Goal: Feedback & Contribution: Contribute content

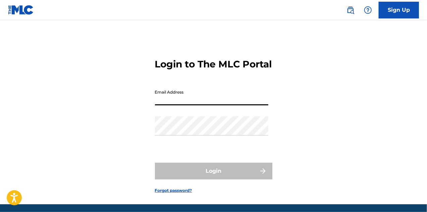
click at [239, 105] on input "Email Address" at bounding box center [211, 95] width 113 height 19
type input "DSCLabs13"
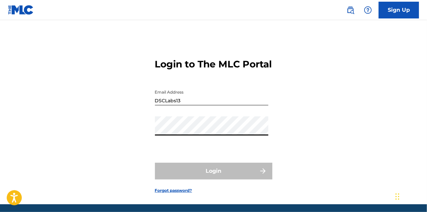
click at [239, 100] on input "DSCLabs13" at bounding box center [211, 95] width 113 height 19
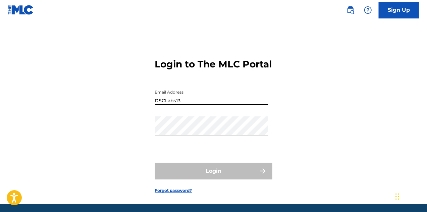
drag, startPoint x: 230, startPoint y: 109, endPoint x: 147, endPoint y: 114, distance: 82.7
click at [147, 114] on div "Login to The MLC Portal Email Address DSCLabs13 Password Login Forgot password?" at bounding box center [213, 121] width 427 height 168
type input "[EMAIL_ADDRESS][DOMAIN_NAME]"
click at [256, 116] on div "Email Address dashingskullclub@gmail.com" at bounding box center [211, 101] width 113 height 30
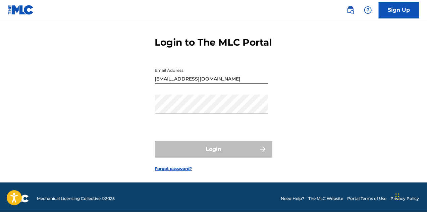
scroll to position [36, 0]
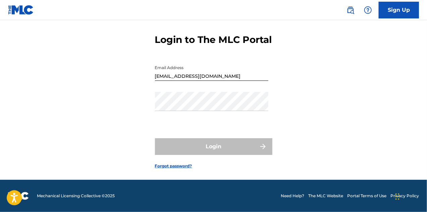
click at [175, 166] on link "Forgot password?" at bounding box center [173, 166] width 37 height 6
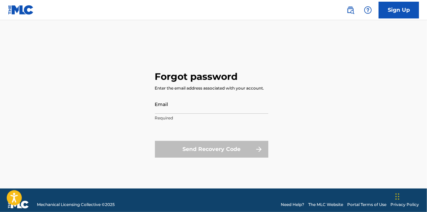
click at [201, 148] on div "Send Recovery Code" at bounding box center [211, 149] width 113 height 17
click at [180, 107] on input "Email" at bounding box center [211, 104] width 113 height 19
type input "[EMAIL_ADDRESS][DOMAIN_NAME]"
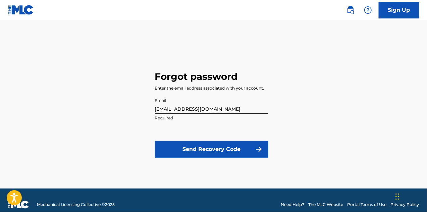
click at [193, 144] on button "Send Recovery Code" at bounding box center [211, 149] width 113 height 17
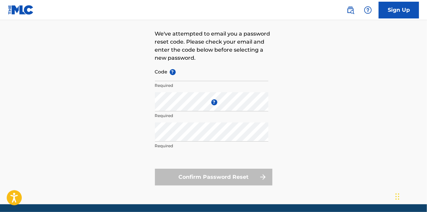
scroll to position [67, 0]
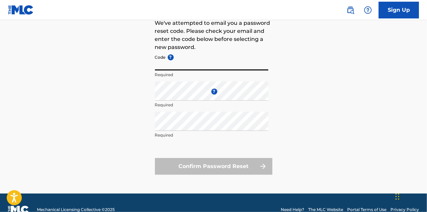
paste input "FP_0b214065e52f26ccd9592e292df7"
type input "FP_0b214065e52f26ccd9592e292df7"
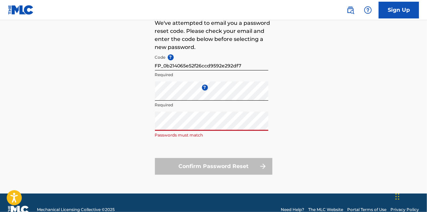
click at [138, 125] on div "Forgot password We've attempted to email you a password reset code. Please chec…" at bounding box center [213, 82] width 427 height 224
click at [146, 97] on div "Forgot password We've attempted to email you a password reset code. Please chec…" at bounding box center [213, 82] width 427 height 224
click at [142, 130] on div "Forgot password We've attempted to email you a password reset code. Please chec…" at bounding box center [213, 82] width 427 height 224
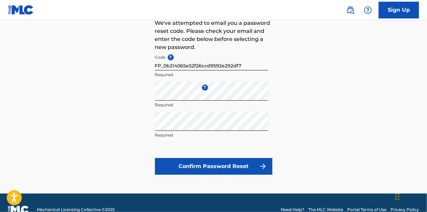
click at [184, 162] on button "Confirm Password Reset" at bounding box center [213, 166] width 117 height 17
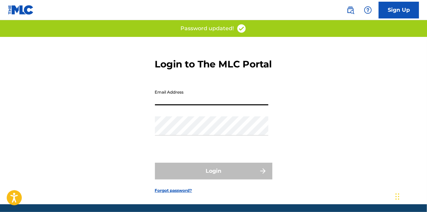
click at [242, 105] on input "Email Address" at bounding box center [211, 95] width 113 height 19
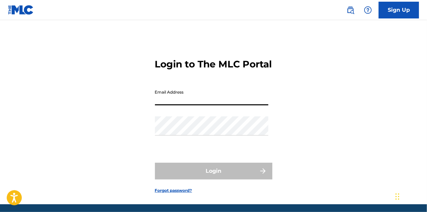
type input "[EMAIL_ADDRESS][DOMAIN_NAME]"
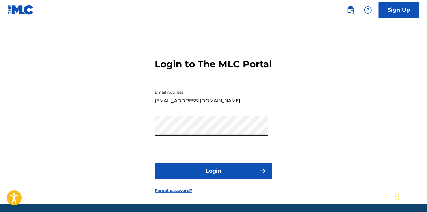
click at [195, 177] on button "Login" at bounding box center [213, 171] width 117 height 17
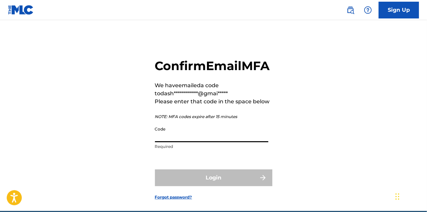
paste input "418270"
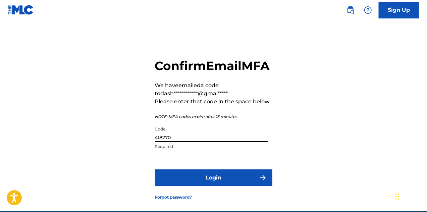
type input "418270"
click at [205, 186] on button "Login" at bounding box center [213, 178] width 117 height 17
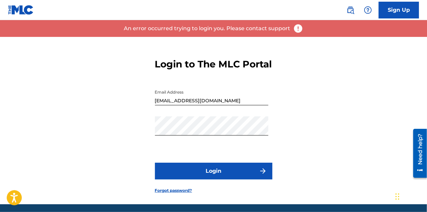
click at [199, 180] on button "Login" at bounding box center [213, 171] width 117 height 17
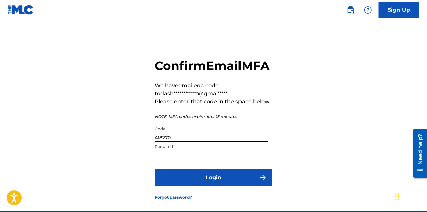
drag, startPoint x: 179, startPoint y: 154, endPoint x: 150, endPoint y: 155, distance: 28.9
click at [150, 155] on div "**********" at bounding box center [213, 124] width 427 height 174
paste input "917518"
type input "917518"
click at [213, 186] on button "Login" at bounding box center [213, 178] width 117 height 17
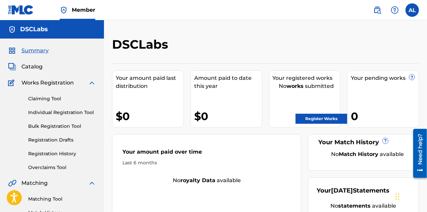
click at [62, 128] on link "Bulk Registration Tool" at bounding box center [62, 126] width 68 height 7
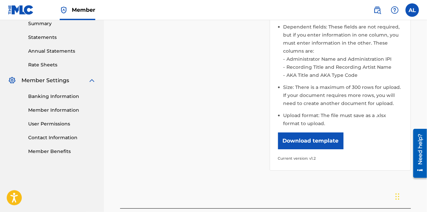
scroll to position [235, 0]
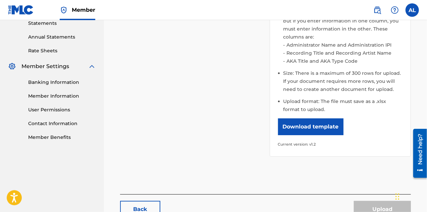
click at [318, 121] on button "Download template" at bounding box center [310, 127] width 65 height 17
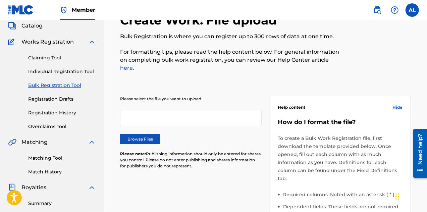
scroll to position [0, 0]
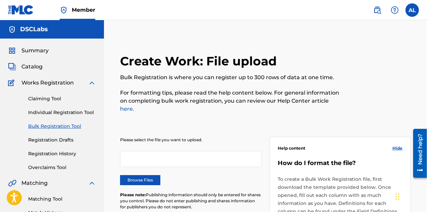
click at [59, 112] on link "Individual Registration Tool" at bounding box center [62, 112] width 68 height 7
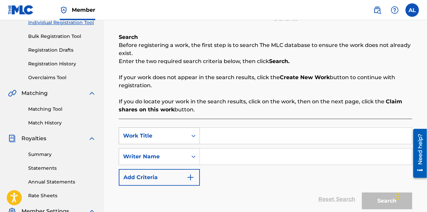
scroll to position [101, 0]
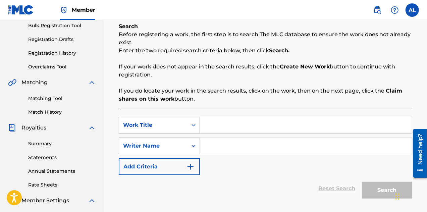
click at [191, 123] on icon "Search Form" at bounding box center [193, 125] width 7 height 7
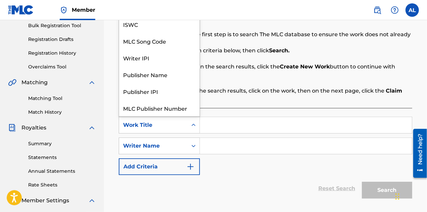
scroll to position [17, 0]
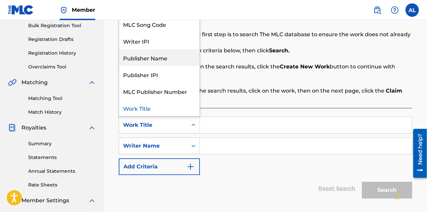
click at [167, 60] on div "Publisher Name" at bounding box center [159, 57] width 81 height 17
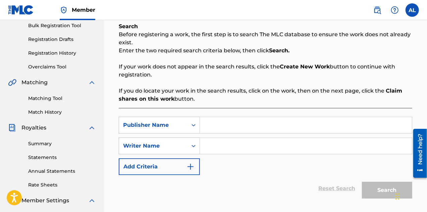
click at [211, 125] on input "Search Form" at bounding box center [306, 125] width 212 height 16
type input "DSCLabs"
click at [69, 23] on link "Bulk Registration Tool" at bounding box center [62, 25] width 68 height 7
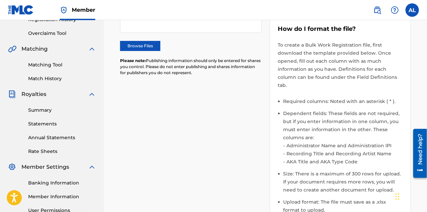
scroll to position [168, 0]
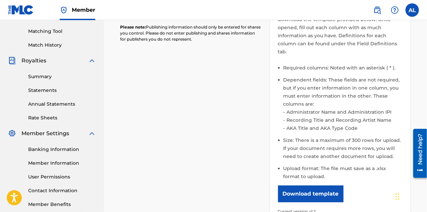
click at [311, 186] on button "Download template" at bounding box center [310, 194] width 65 height 17
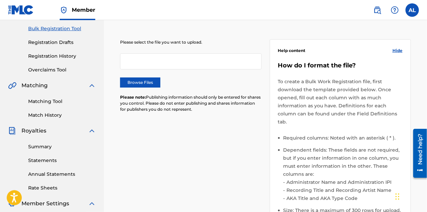
scroll to position [0, 0]
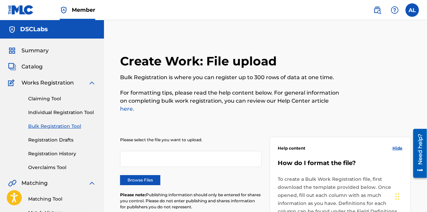
click at [54, 111] on link "Individual Registration Tool" at bounding box center [62, 112] width 68 height 7
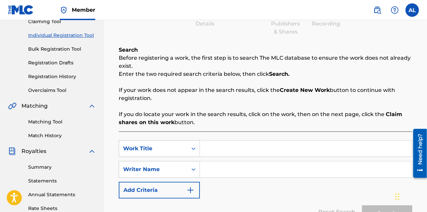
scroll to position [101, 0]
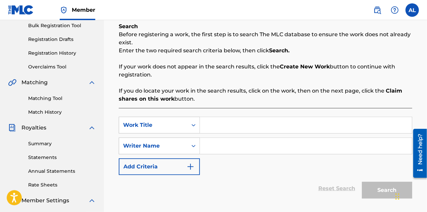
click at [244, 128] on input "Search Form" at bounding box center [306, 125] width 212 height 16
type input "DSCzilla"
click at [378, 188] on div "Search" at bounding box center [386, 188] width 54 height 27
click at [255, 122] on input "DSCzilla" at bounding box center [306, 125] width 212 height 16
click at [194, 147] on icon "Search Form" at bounding box center [193, 146] width 7 height 7
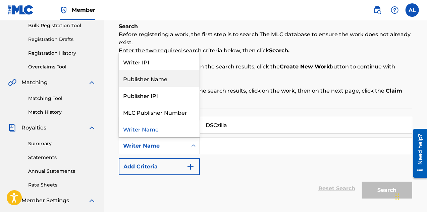
click at [171, 84] on div "Publisher Name" at bounding box center [159, 78] width 81 height 17
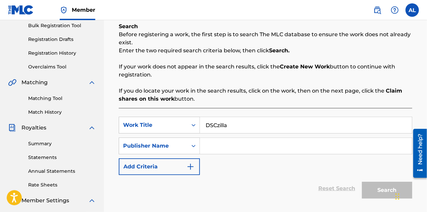
click at [211, 145] on input "Search Form" at bounding box center [306, 146] width 212 height 16
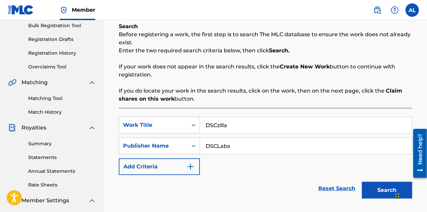
type input "DSCLabs"
click at [379, 190] on button "Search" at bounding box center [387, 190] width 50 height 17
click at [191, 149] on div "Search Form" at bounding box center [194, 146] width 12 height 12
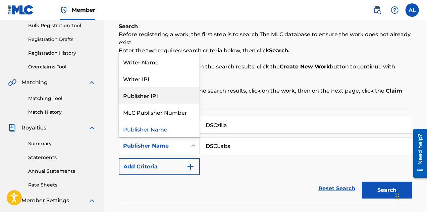
click at [181, 96] on div "Publisher IPI" at bounding box center [159, 95] width 81 height 17
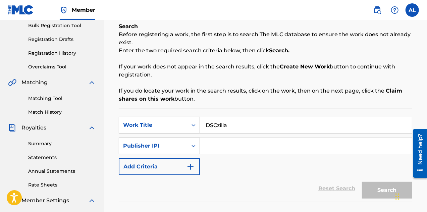
paste input "1241932668"
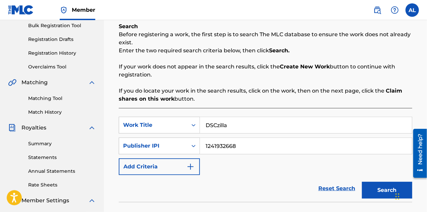
type input "1241932668"
click at [374, 192] on button "Search" at bounding box center [387, 190] width 50 height 17
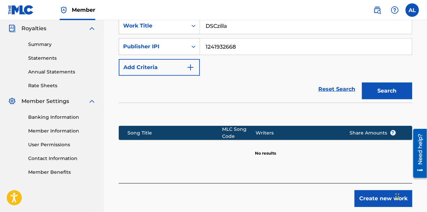
scroll to position [234, 0]
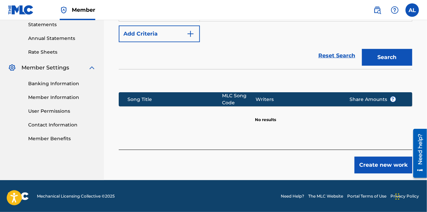
click at [369, 166] on button "Create new work" at bounding box center [384, 165] width 58 height 17
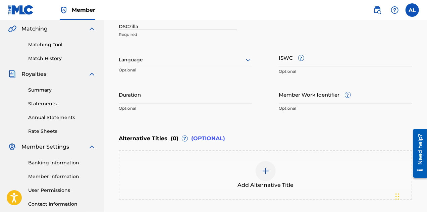
scroll to position [121, 0]
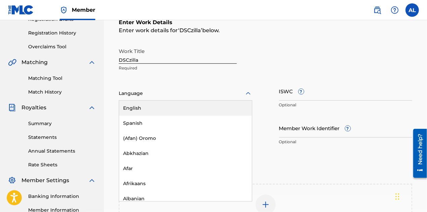
click at [248, 95] on icon at bounding box center [248, 94] width 8 height 8
click at [229, 108] on div "English" at bounding box center [185, 108] width 133 height 15
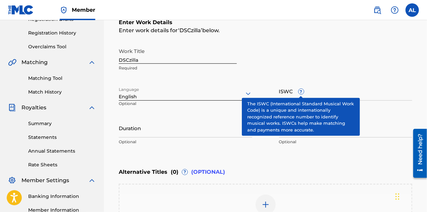
click at [300, 92] on span "?" at bounding box center [301, 91] width 5 height 5
click at [300, 92] on input "ISWC ?" at bounding box center [346, 91] width 134 height 19
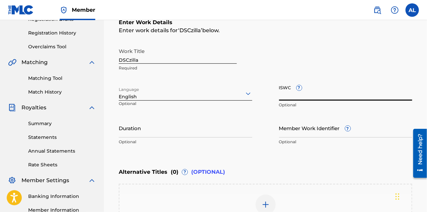
paste input "T3252837615"
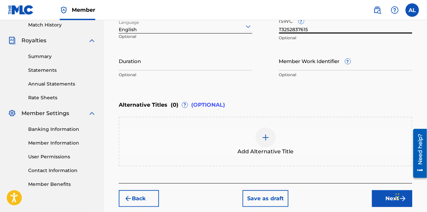
type input "T3252837615"
click at [269, 140] on img at bounding box center [266, 138] width 8 height 8
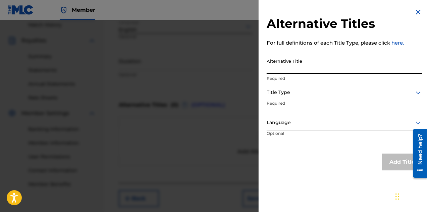
click at [281, 68] on input "Alternative Title" at bounding box center [345, 64] width 156 height 19
type input "Dsczilla"
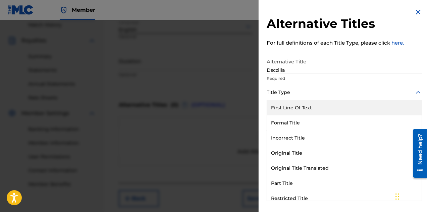
click at [418, 92] on icon at bounding box center [419, 93] width 8 height 8
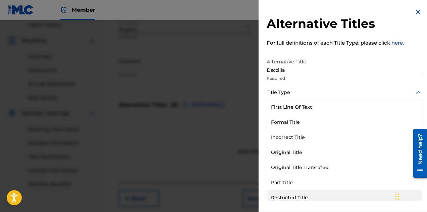
scroll to position [0, 0]
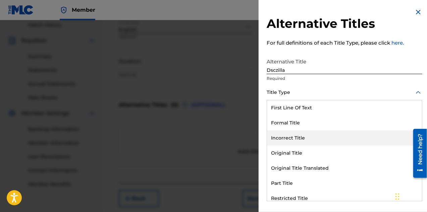
click at [311, 138] on div "Incorrect Title" at bounding box center [344, 138] width 155 height 15
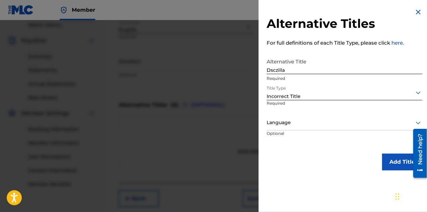
click at [311, 127] on div "Language" at bounding box center [345, 122] width 156 height 15
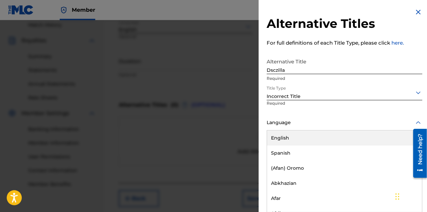
click at [309, 137] on div "English" at bounding box center [344, 138] width 155 height 15
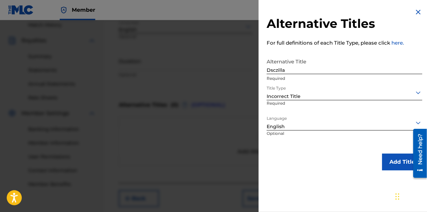
click at [393, 159] on button "Add Title" at bounding box center [402, 162] width 40 height 17
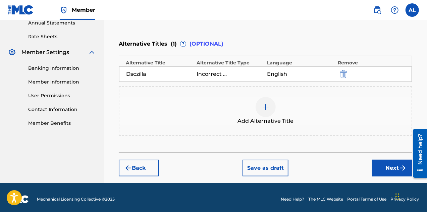
scroll to position [252, 0]
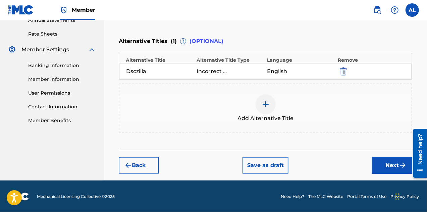
click at [399, 161] on img "submit" at bounding box center [403, 165] width 8 height 8
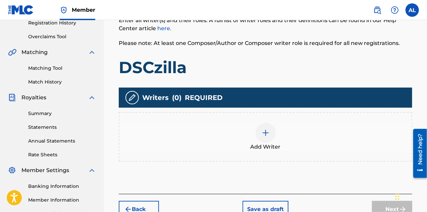
scroll to position [198, 0]
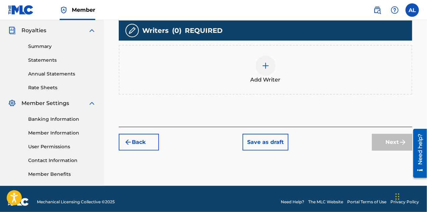
click at [268, 72] on div at bounding box center [266, 66] width 20 height 20
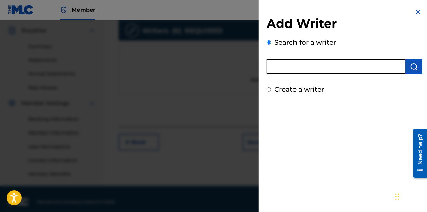
click at [291, 65] on input "text" at bounding box center [336, 66] width 139 height 15
type input "Aaron Louis Leet"
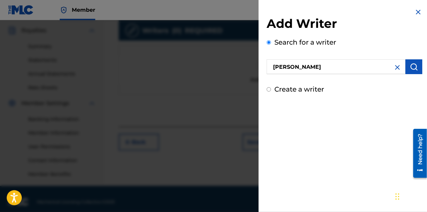
click at [411, 70] on img "submit" at bounding box center [414, 67] width 8 height 8
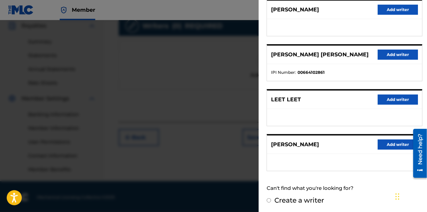
scroll to position [204, 0]
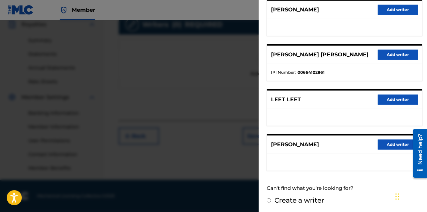
click at [269, 200] on input "Create a writer" at bounding box center [269, 200] width 4 height 4
radio input "false"
radio input "true"
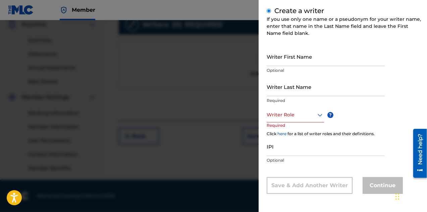
scroll to position [79, 0]
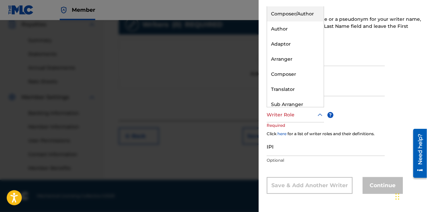
click at [320, 115] on icon at bounding box center [320, 115] width 8 height 8
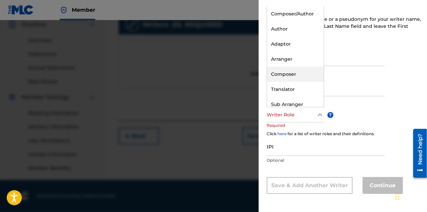
click at [307, 79] on div "Composer" at bounding box center [295, 74] width 57 height 15
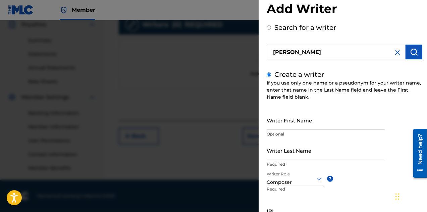
scroll to position [0, 0]
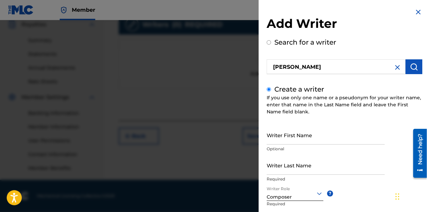
click at [411, 67] on img "submit" at bounding box center [414, 67] width 8 height 8
radio input "true"
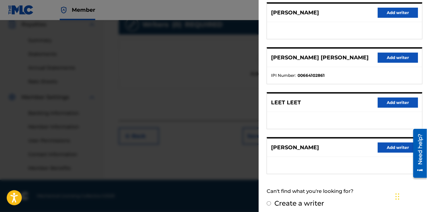
scroll to position [136, 0]
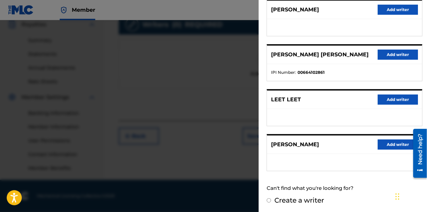
click at [379, 144] on button "Add writer" at bounding box center [398, 145] width 40 height 10
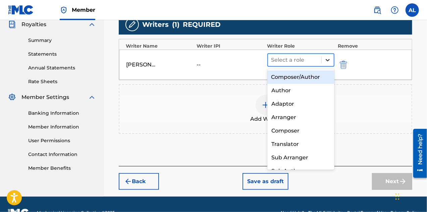
click at [326, 60] on icon at bounding box center [328, 60] width 7 height 7
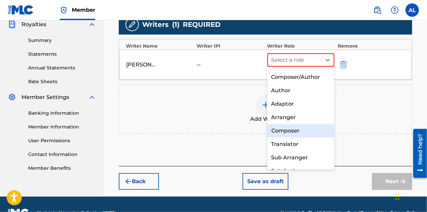
click at [310, 131] on div "Composer" at bounding box center [301, 130] width 67 height 13
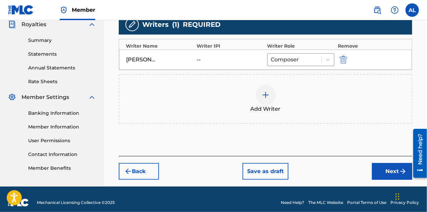
click at [200, 59] on div "--" at bounding box center [212, 60] width 30 height 8
click at [170, 59] on div "AARON LEET" at bounding box center [159, 60] width 67 height 8
click at [202, 60] on div "--" at bounding box center [212, 60] width 30 height 8
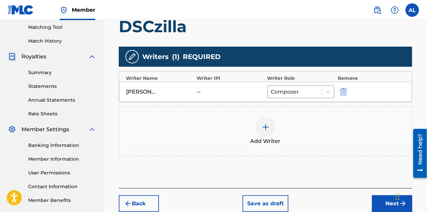
scroll to position [103, 0]
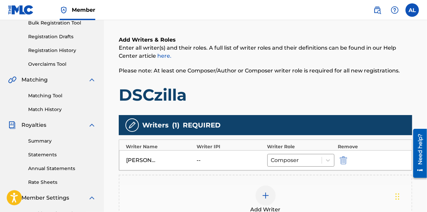
click at [134, 129] on img at bounding box center [132, 125] width 8 height 8
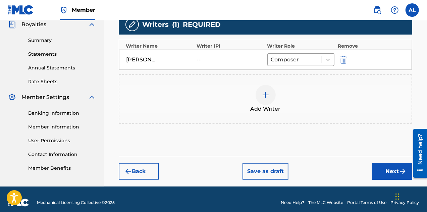
scroll to position [171, 0]
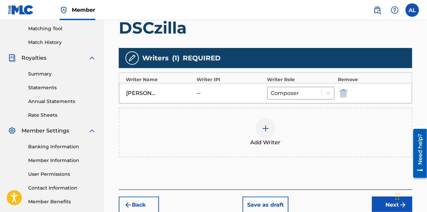
click at [342, 95] on img "submit" at bounding box center [343, 93] width 7 height 8
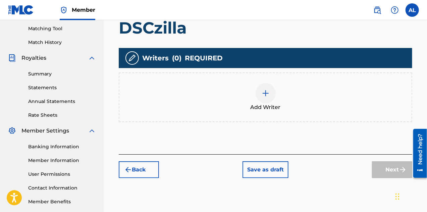
click at [270, 96] on img at bounding box center [266, 93] width 8 height 8
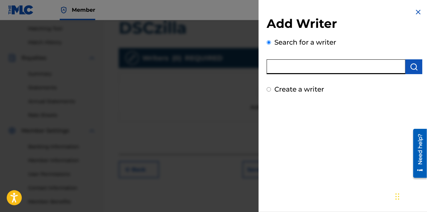
click at [293, 67] on input "text" at bounding box center [336, 66] width 139 height 15
type input "[PERSON_NAME]"
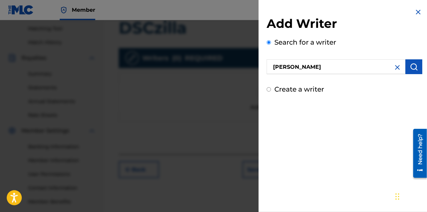
click at [408, 71] on button "submit" at bounding box center [414, 66] width 17 height 15
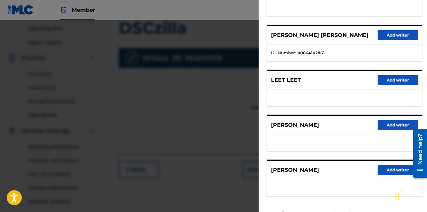
scroll to position [136, 0]
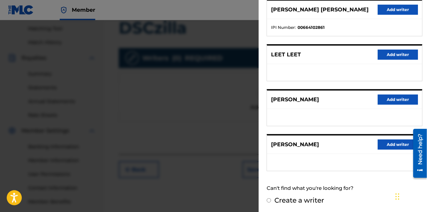
click at [382, 102] on button "Add writer" at bounding box center [398, 100] width 40 height 10
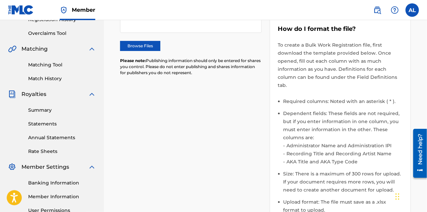
scroll to position [271, 0]
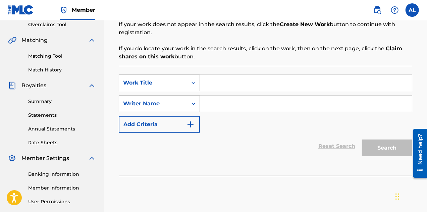
scroll to position [103, 0]
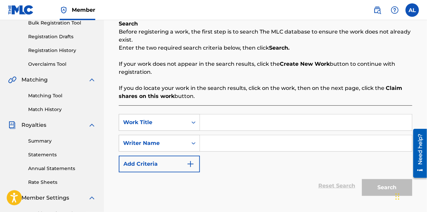
click at [229, 123] on input "Search Form" at bounding box center [306, 122] width 212 height 16
type input "DSCzilla"
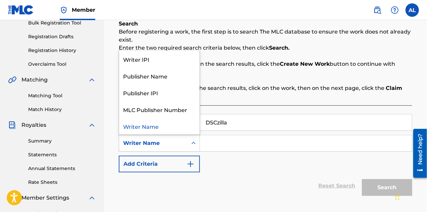
click at [192, 145] on icon "Search Form" at bounding box center [193, 143] width 7 height 7
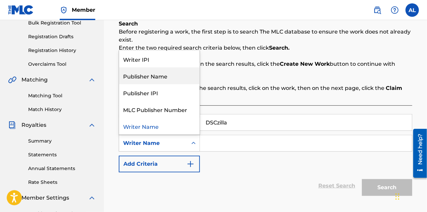
click at [169, 80] on div "Publisher Name" at bounding box center [159, 75] width 81 height 17
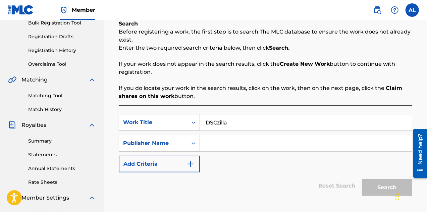
click at [206, 142] on input "Search Form" at bounding box center [306, 143] width 212 height 16
type input "DSCLabs"
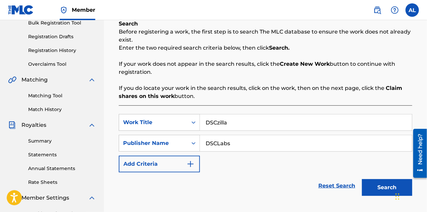
click at [391, 185] on button "Search" at bounding box center [387, 187] width 50 height 17
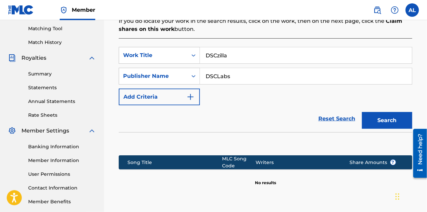
scroll to position [204, 0]
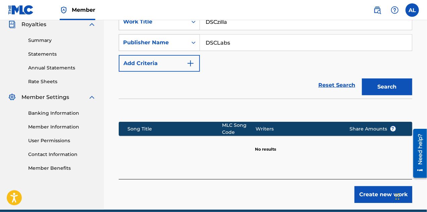
click at [368, 197] on button "Create new work" at bounding box center [384, 194] width 58 height 17
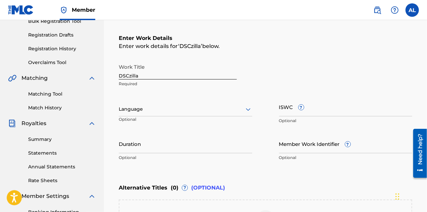
scroll to position [103, 0]
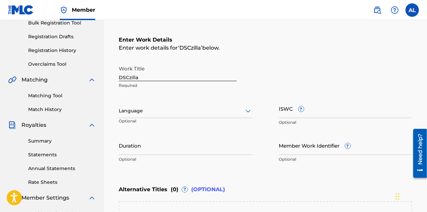
click at [249, 114] on icon at bounding box center [248, 111] width 8 height 8
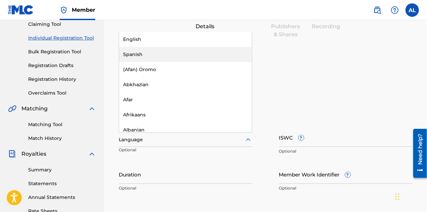
scroll to position [36, 0]
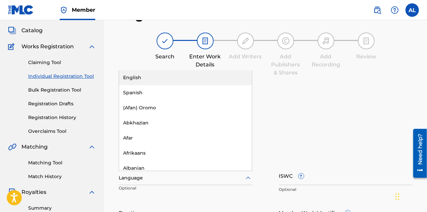
click at [205, 81] on div "English" at bounding box center [185, 77] width 133 height 15
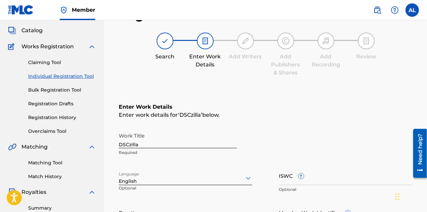
scroll to position [137, 0]
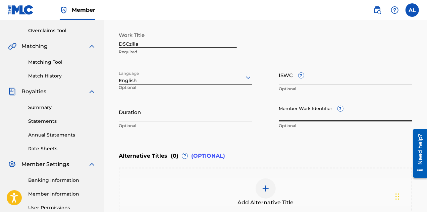
paste input "924935353"
type input "924935353"
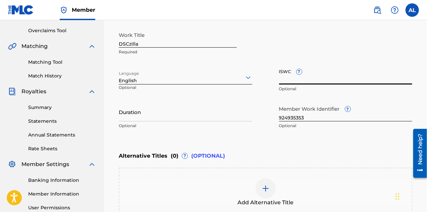
paste input "T3252837615"
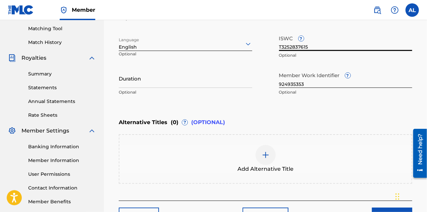
type input "T3252837615"
click at [266, 154] on img at bounding box center [266, 155] width 8 height 8
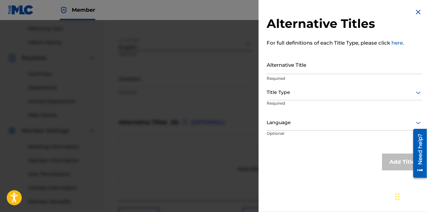
click at [305, 68] on input "Alternative Title" at bounding box center [345, 64] width 156 height 19
type input "Dsczilla"
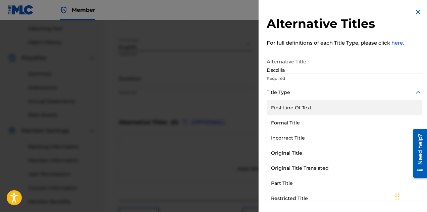
click at [412, 92] on div at bounding box center [345, 92] width 156 height 8
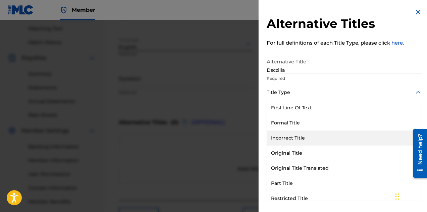
click at [367, 140] on div "Incorrect Title" at bounding box center [344, 138] width 155 height 15
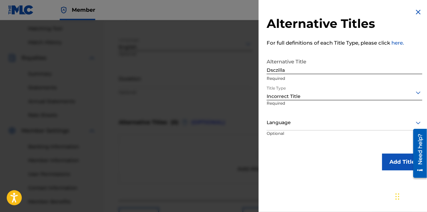
click at [366, 127] on div "Language" at bounding box center [345, 122] width 156 height 15
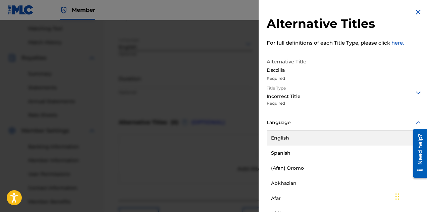
click at [363, 138] on div "English" at bounding box center [344, 138] width 155 height 15
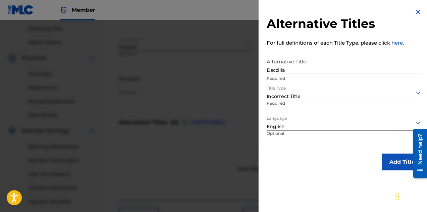
click at [384, 158] on button "Add Title" at bounding box center [402, 162] width 40 height 17
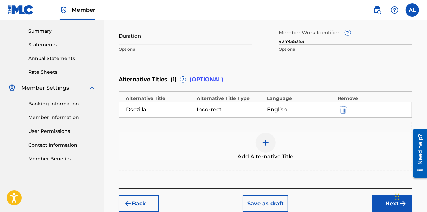
scroll to position [238, 0]
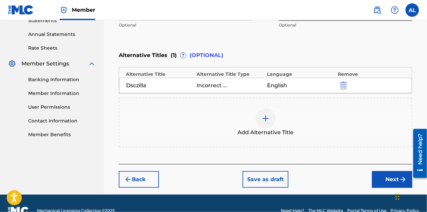
click at [377, 178] on button "Next" at bounding box center [392, 179] width 40 height 17
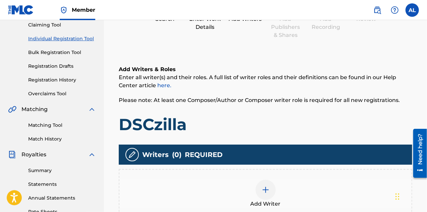
scroll to position [131, 0]
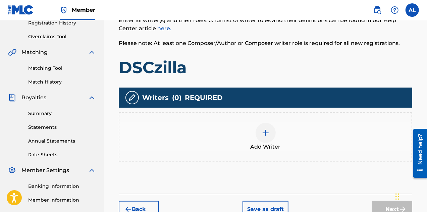
click at [267, 133] on img at bounding box center [266, 133] width 8 height 8
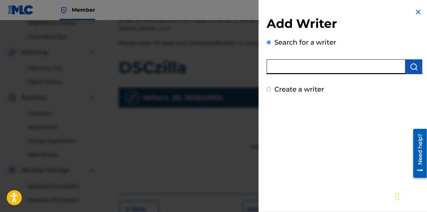
click at [293, 68] on input "text" at bounding box center [336, 66] width 139 height 15
type input "Aaron Louis Leet"
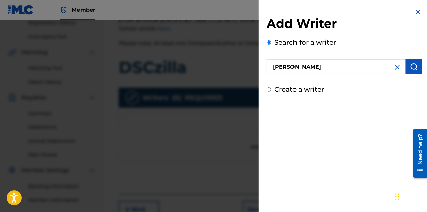
click at [410, 70] on img "submit" at bounding box center [414, 67] width 8 height 8
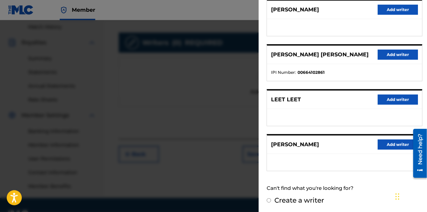
scroll to position [198, 0]
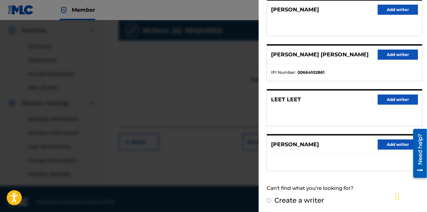
click at [270, 199] on input "Create a writer" at bounding box center [269, 200] width 4 height 4
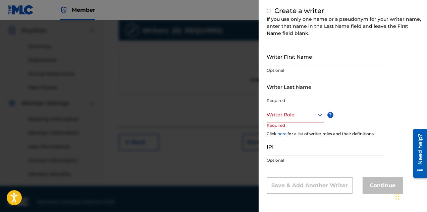
radio input "false"
radio input "true"
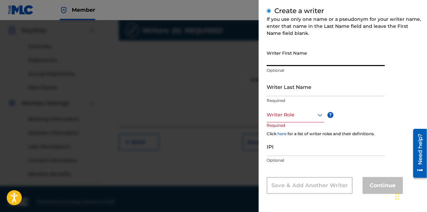
click at [320, 61] on input "Writer First Name" at bounding box center [326, 56] width 118 height 19
type input "[PERSON_NAME]"
click at [297, 90] on input "Writer Last Name" at bounding box center [326, 86] width 118 height 19
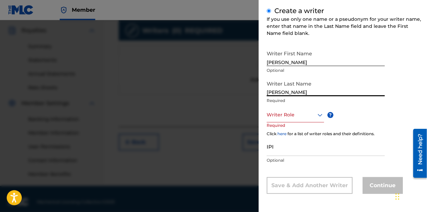
type input "[PERSON_NAME]"
click at [319, 113] on icon at bounding box center [320, 115] width 8 height 8
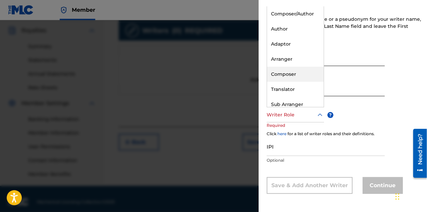
click at [305, 78] on div "Composer" at bounding box center [295, 74] width 57 height 15
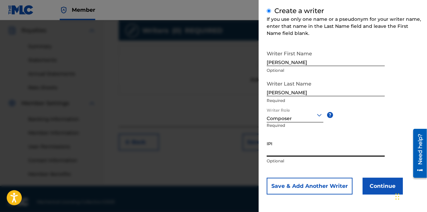
paste input "1241909659"
type input "1241909659"
click at [312, 184] on button "Save & Add Another Writer" at bounding box center [310, 186] width 86 height 17
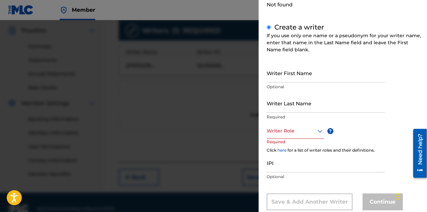
scroll to position [95, 0]
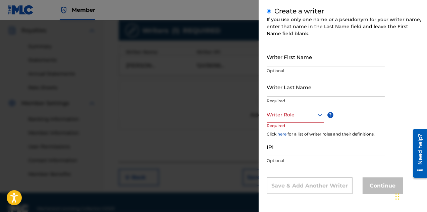
click at [312, 59] on input "Writer First Name" at bounding box center [326, 56] width 118 height 19
click at [278, 61] on input "[PERSON_NAME] ook" at bounding box center [326, 56] width 118 height 19
drag, startPoint x: 291, startPoint y: 62, endPoint x: 280, endPoint y: 62, distance: 11.4
click at [280, 62] on input "[PERSON_NAME] ook" at bounding box center [326, 56] width 118 height 19
type input "[PERSON_NAME]"
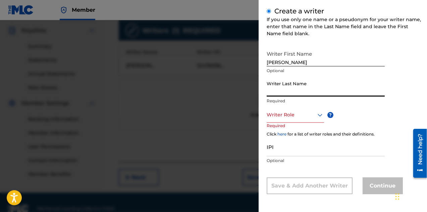
click at [289, 94] on input "Writer Last Name" at bounding box center [326, 87] width 118 height 19
type input "Cook"
click at [316, 116] on icon at bounding box center [320, 115] width 8 height 8
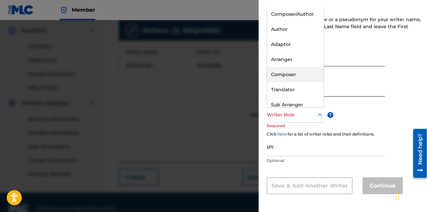
click at [307, 78] on div "Composer" at bounding box center [295, 74] width 57 height 15
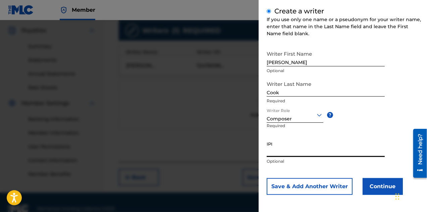
paste input "1241932668"
type input "1241932668"
click at [382, 190] on button "Continue" at bounding box center [383, 186] width 40 height 17
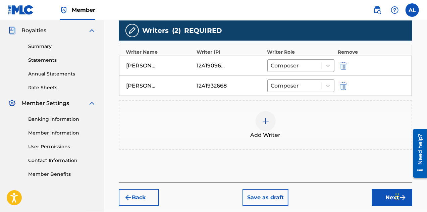
click at [263, 119] on img at bounding box center [266, 121] width 8 height 8
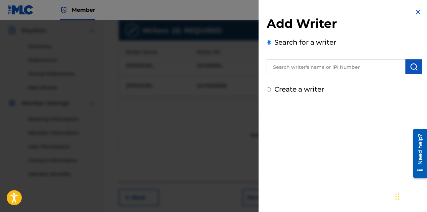
click at [269, 90] on input "Create a writer" at bounding box center [269, 89] width 4 height 4
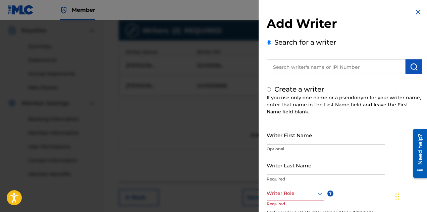
radio input "false"
radio input "true"
click at [296, 137] on input "Writer First Name" at bounding box center [326, 135] width 118 height 19
drag, startPoint x: 310, startPoint y: 141, endPoint x: 282, endPoint y: 143, distance: 27.6
click at [282, 143] on input "[PERSON_NAME]" at bounding box center [326, 135] width 118 height 19
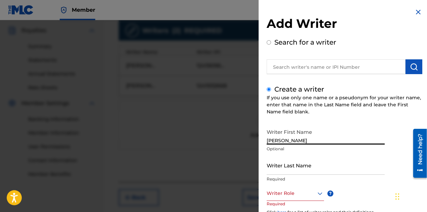
type input "Jeffery"
click at [293, 173] on input "Writer Last Name" at bounding box center [326, 165] width 118 height 19
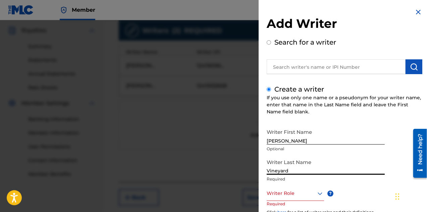
type input "Vineyard"
click at [317, 192] on icon at bounding box center [320, 194] width 8 height 8
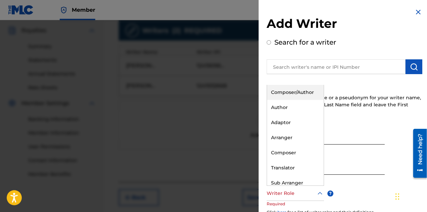
drag, startPoint x: 303, startPoint y: 149, endPoint x: 306, endPoint y: 96, distance: 53.8
click at [306, 96] on div "Composer/Author Author Adaptor Arranger Composer Translator Sub Arranger Sub Au…" at bounding box center [295, 135] width 57 height 101
click at [302, 96] on div "Composer/Author" at bounding box center [295, 92] width 57 height 15
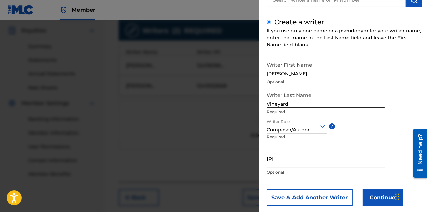
scroll to position [79, 0]
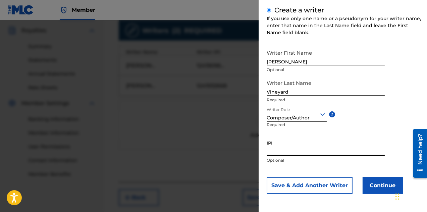
paste input "1241928752"
type input "1241928752"
click at [317, 186] on button "Save & Add Another Writer" at bounding box center [310, 185] width 86 height 17
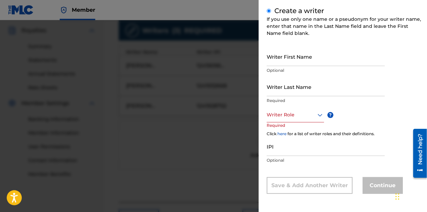
scroll to position [79, 0]
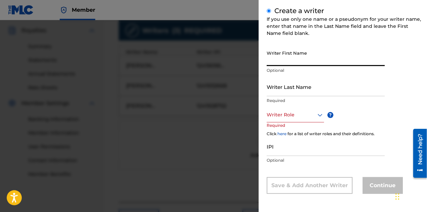
click at [300, 63] on input "Writer First Name" at bounding box center [326, 56] width 118 height 19
type input "[PERSON_NAME]"
click at [287, 95] on input "Writer Last Name" at bounding box center [326, 86] width 118 height 19
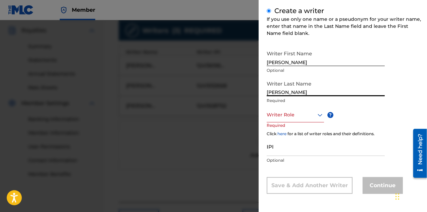
type input "[PERSON_NAME]"
click at [305, 116] on div at bounding box center [295, 115] width 57 height 8
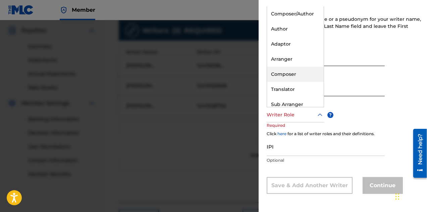
click at [307, 76] on div "Composer" at bounding box center [295, 74] width 57 height 15
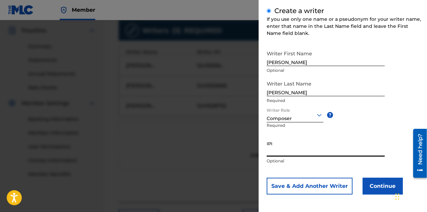
paste input "1241859546"
type input "1241859546"
click at [366, 182] on button "Continue" at bounding box center [383, 186] width 40 height 17
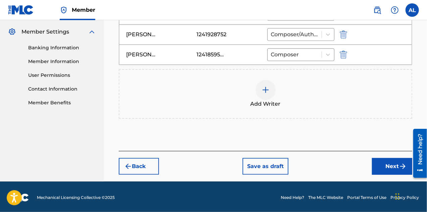
scroll to position [270, 0]
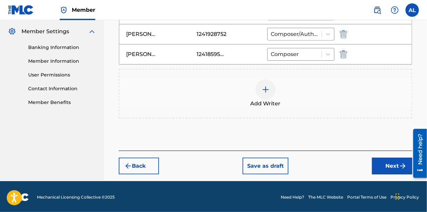
click at [379, 161] on button "Next" at bounding box center [392, 166] width 40 height 17
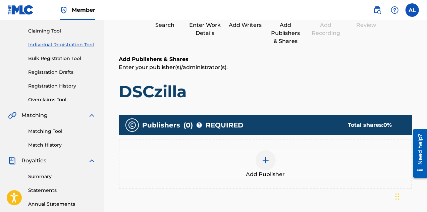
scroll to position [97, 0]
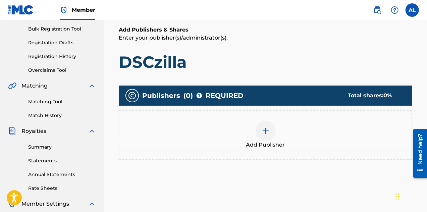
click at [267, 134] on img at bounding box center [266, 131] width 8 height 8
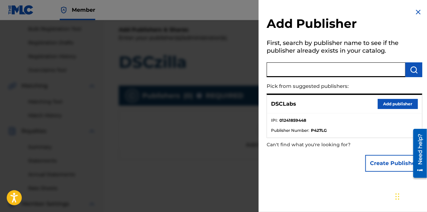
click at [308, 66] on input "text" at bounding box center [336, 69] width 139 height 15
type input "DSCLabs"
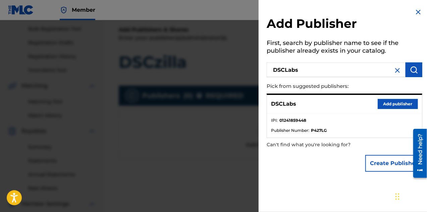
click at [397, 105] on button "Add publisher" at bounding box center [398, 104] width 40 height 10
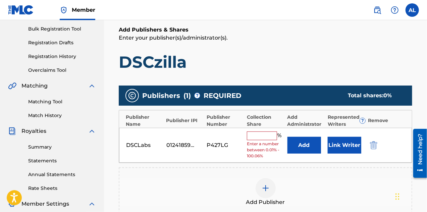
click at [340, 145] on button "Link Writer" at bounding box center [345, 145] width 34 height 17
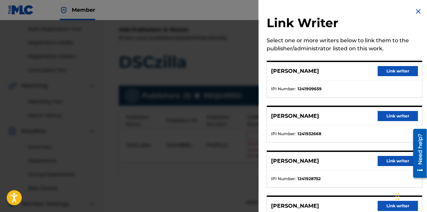
scroll to position [0, 0]
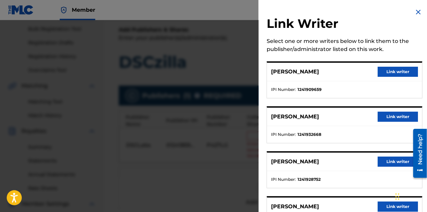
click at [154, 181] on div at bounding box center [213, 126] width 427 height 212
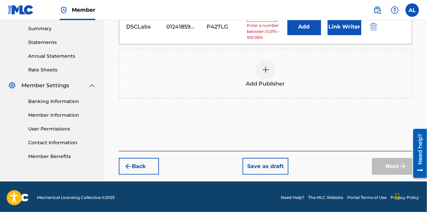
scroll to position [217, 0]
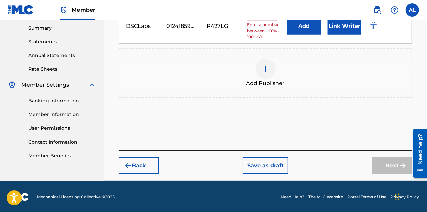
click at [148, 167] on button "Back" at bounding box center [139, 165] width 40 height 17
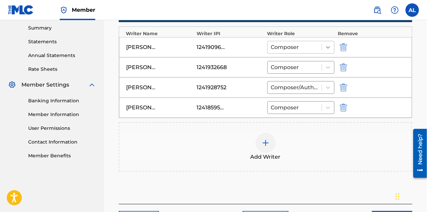
click at [330, 48] on icon at bounding box center [328, 47] width 7 height 7
click at [336, 32] on div "Writer Name Writer IPI Writer Role Remove" at bounding box center [265, 32] width 293 height 10
click at [151, 44] on div "[PERSON_NAME]" at bounding box center [141, 47] width 30 height 8
click at [342, 45] on img "submit" at bounding box center [343, 47] width 7 height 8
type input "[PERSON_NAME]"
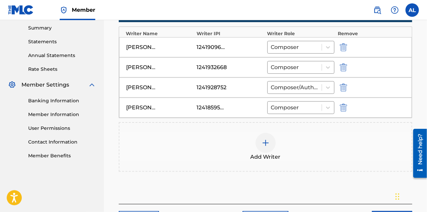
type input "1241932668"
type input "[PERSON_NAME]"
type input "1241928752"
type input "[PERSON_NAME]"
type input "1241859546"
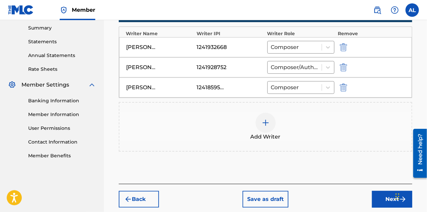
click at [270, 124] on img at bounding box center [266, 123] width 8 height 8
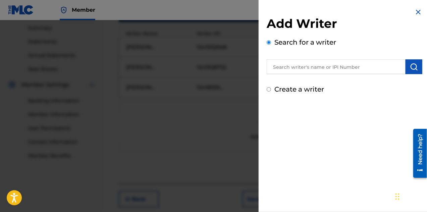
click at [269, 90] on input "Create a writer" at bounding box center [269, 89] width 4 height 4
radio input "false"
radio input "true"
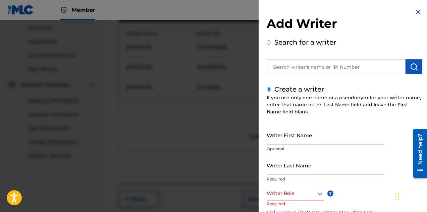
click at [290, 143] on input "Writer First Name" at bounding box center [326, 135] width 118 height 19
type input "[PERSON_NAME]"
click at [290, 171] on input "Writer Last Name" at bounding box center [326, 165] width 118 height 19
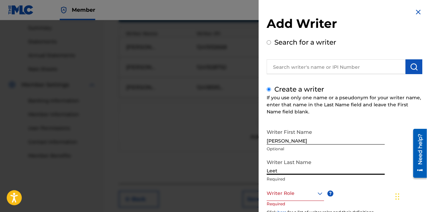
type input "Leet"
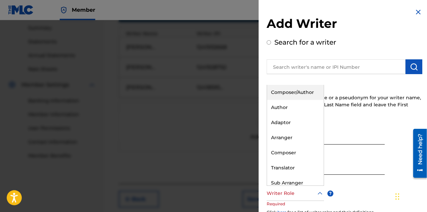
click at [319, 192] on icon at bounding box center [320, 194] width 8 height 8
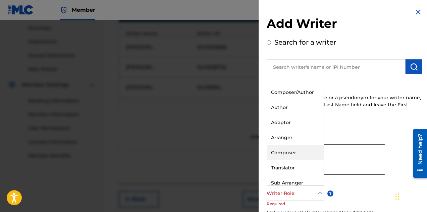
click at [306, 150] on div "Composer" at bounding box center [295, 152] width 57 height 15
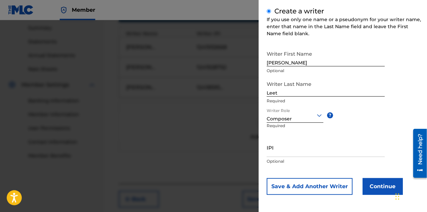
scroll to position [79, 0]
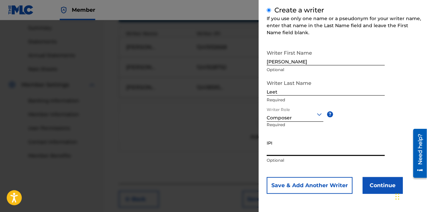
paste input "1241909659"
type input "1241909659"
click at [377, 188] on button "Continue" at bounding box center [383, 185] width 40 height 17
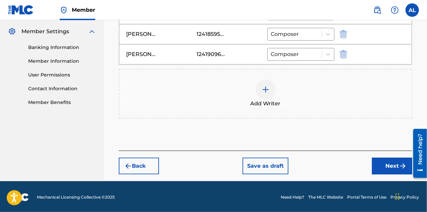
click at [386, 168] on button "Next" at bounding box center [392, 166] width 40 height 17
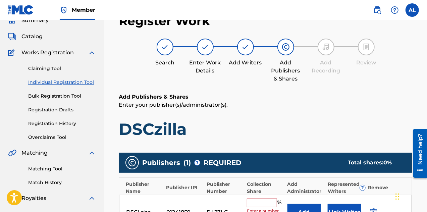
scroll to position [131, 0]
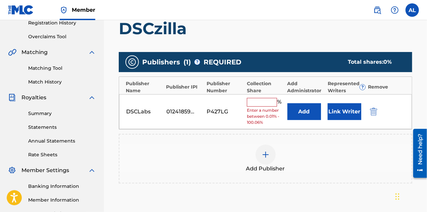
click at [271, 100] on input "text" at bounding box center [262, 102] width 30 height 9
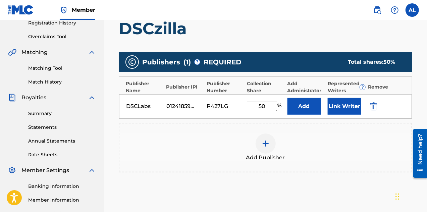
type input "50"
click at [308, 144] on div "Add Publisher" at bounding box center [266, 148] width 292 height 28
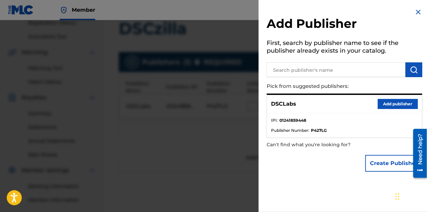
click at [328, 119] on li "IPI : 01241859448" at bounding box center [344, 122] width 147 height 10
click at [380, 105] on button "Add publisher" at bounding box center [398, 104] width 40 height 10
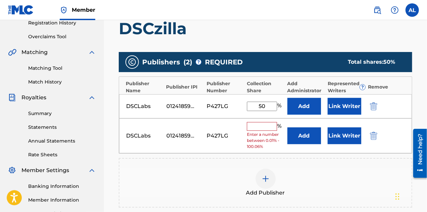
click at [373, 136] on img "submit" at bounding box center [373, 136] width 7 height 8
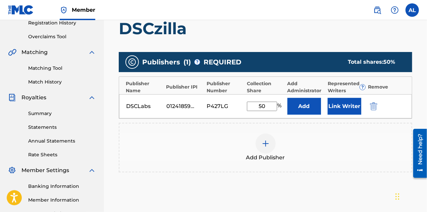
click at [344, 104] on button "Link Writer" at bounding box center [345, 106] width 34 height 17
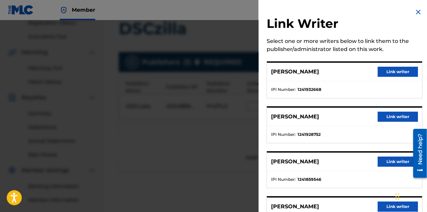
click at [391, 74] on button "Link writer" at bounding box center [398, 72] width 40 height 10
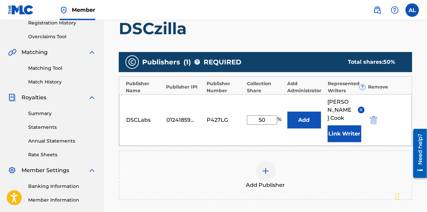
click at [342, 126] on button "Link Writer" at bounding box center [345, 134] width 34 height 17
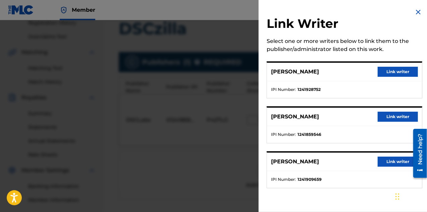
click at [389, 115] on button "Link writer" at bounding box center [398, 117] width 40 height 10
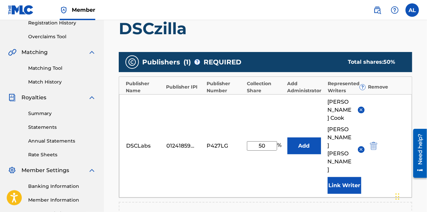
click at [346, 177] on button "Link Writer" at bounding box center [345, 185] width 34 height 17
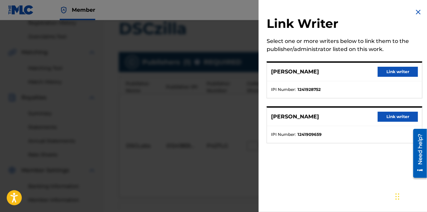
click at [384, 121] on button "Link writer" at bounding box center [398, 117] width 40 height 10
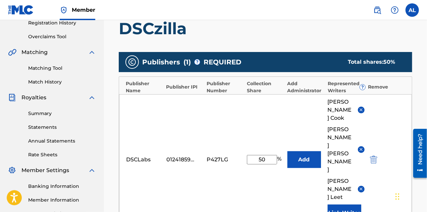
click at [342, 205] on button "Link Writer" at bounding box center [345, 213] width 34 height 17
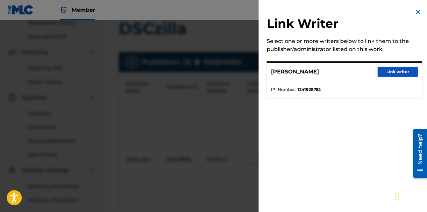
click at [396, 74] on button "Link writer" at bounding box center [398, 72] width 40 height 10
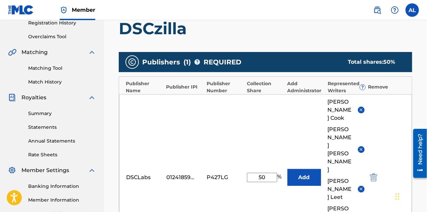
click at [311, 169] on button "Add" at bounding box center [305, 177] width 34 height 17
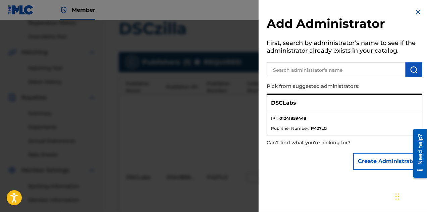
click at [351, 68] on input "text" at bounding box center [336, 69] width 139 height 15
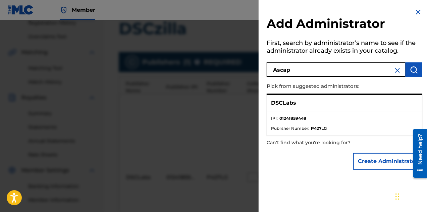
type input "Ascap"
click at [408, 69] on button "submit" at bounding box center [414, 69] width 17 height 15
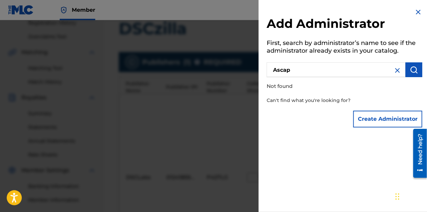
click at [394, 71] on img at bounding box center [398, 70] width 8 height 8
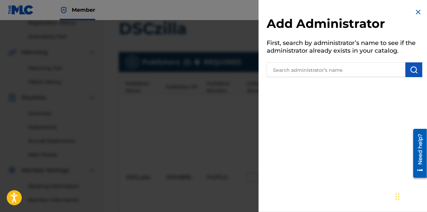
click at [406, 71] on button "submit" at bounding box center [414, 69] width 17 height 15
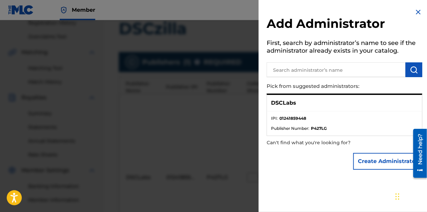
click at [371, 162] on button "Create Administrator" at bounding box center [388, 161] width 69 height 17
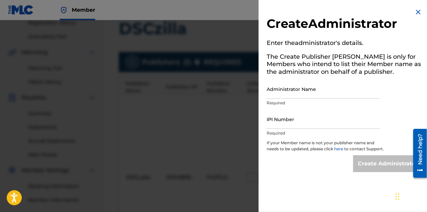
click at [415, 11] on img at bounding box center [419, 12] width 8 height 8
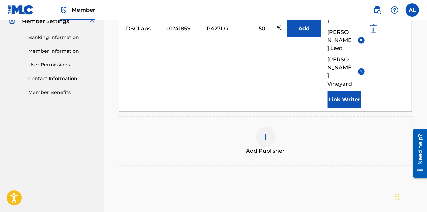
scroll to position [284, 0]
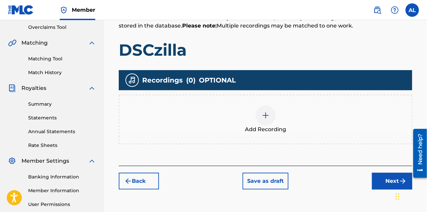
scroll to position [164, 0]
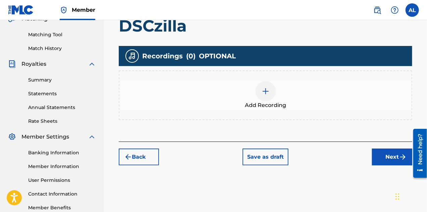
click at [270, 98] on div at bounding box center [266, 91] width 20 height 20
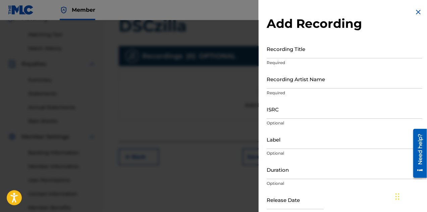
click at [295, 55] on input "Recording Title" at bounding box center [345, 48] width 156 height 19
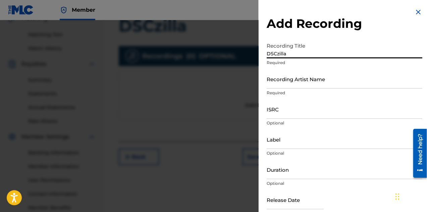
type input "DSCzilla"
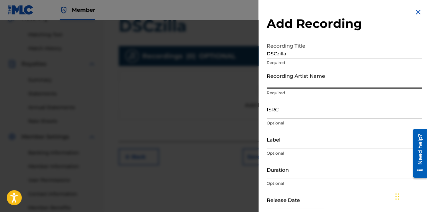
click at [293, 82] on input "Recording Artist Name" at bounding box center [345, 78] width 156 height 19
type input "Dashing Skull Club"
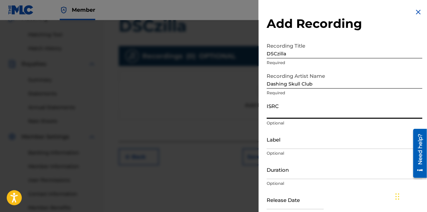
click at [278, 113] on input "ISRC" at bounding box center [345, 109] width 156 height 19
paste input "USHM22463668"
type input "USHM22463668"
click at [285, 145] on input "Label" at bounding box center [345, 139] width 156 height 19
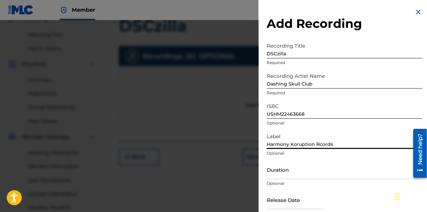
click at [321, 147] on input "Harmony Koruption Rcords" at bounding box center [345, 139] width 156 height 19
click at [319, 145] on input "Harmony Koruption Rcords" at bounding box center [345, 139] width 156 height 19
type input "Harmony Koruption Records"
click at [315, 175] on input "Duration" at bounding box center [345, 169] width 156 height 19
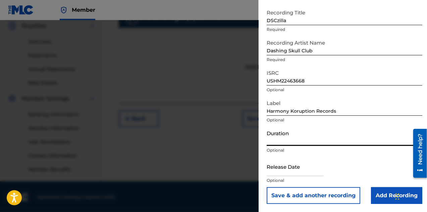
scroll to position [204, 0]
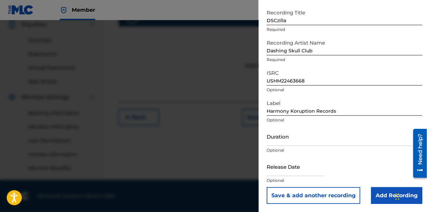
click at [334, 197] on button "Save & add another recording" at bounding box center [314, 195] width 94 height 17
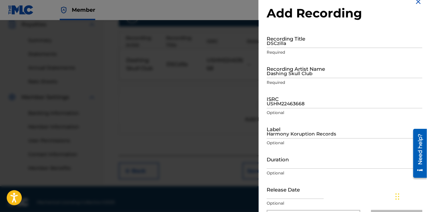
scroll to position [0, 0]
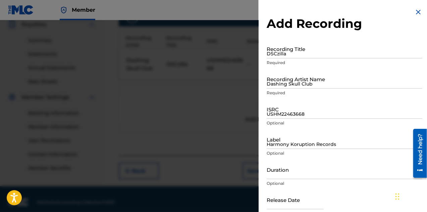
click at [418, 11] on img at bounding box center [419, 12] width 8 height 8
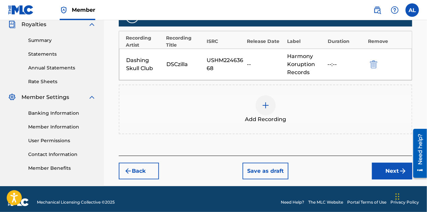
click at [388, 169] on button "Next" at bounding box center [392, 171] width 40 height 17
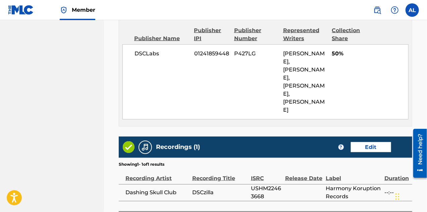
scroll to position [461, 0]
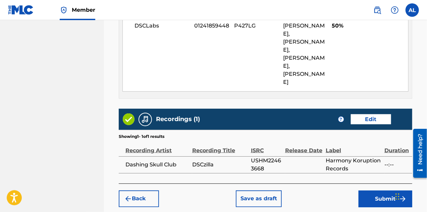
click at [370, 191] on button "Submit" at bounding box center [386, 199] width 54 height 17
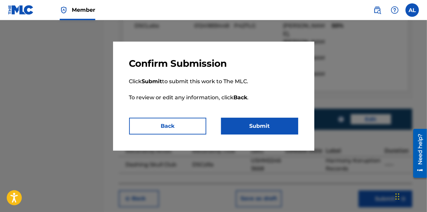
click at [246, 130] on button "Submit" at bounding box center [259, 126] width 77 height 17
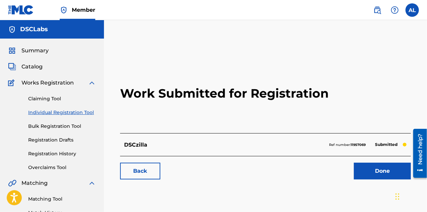
click at [393, 176] on link "Done" at bounding box center [382, 171] width 57 height 17
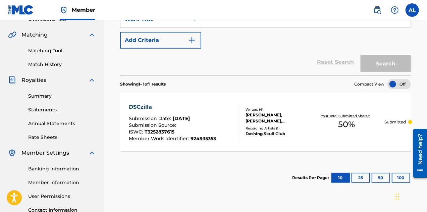
scroll to position [67, 0]
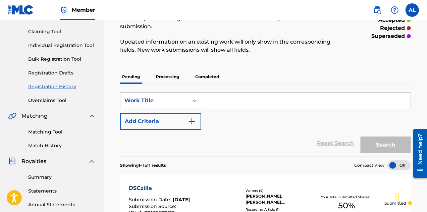
click at [239, 104] on input "Search Form" at bounding box center [305, 101] width 209 height 16
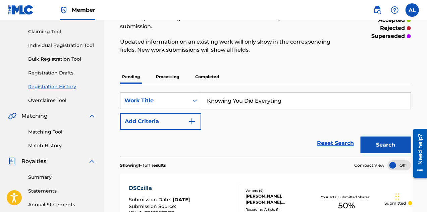
type input "Knowing You Did Everyting"
click at [383, 148] on button "Search" at bounding box center [386, 145] width 50 height 17
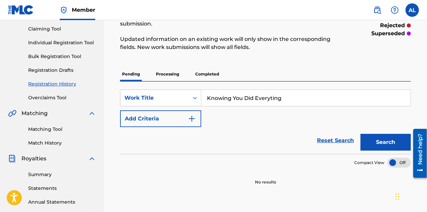
scroll to position [0, 0]
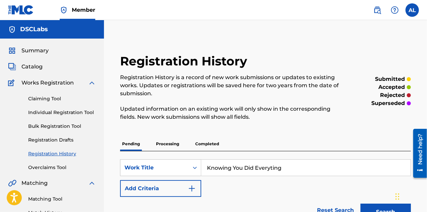
drag, startPoint x: 285, startPoint y: 165, endPoint x: 205, endPoint y: 171, distance: 79.4
click at [205, 171] on input "Knowing You Did Everyting" at bounding box center [305, 168] width 209 height 16
click at [63, 112] on link "Individual Registration Tool" at bounding box center [62, 112] width 68 height 7
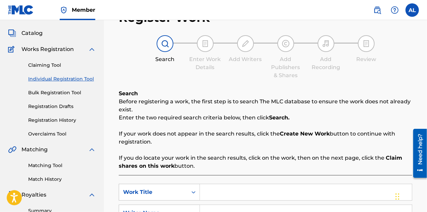
scroll to position [134, 0]
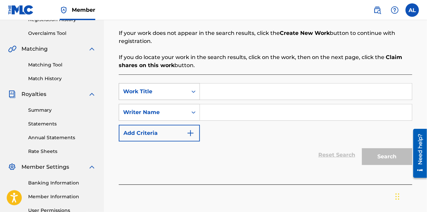
click at [196, 94] on icon "Search Form" at bounding box center [193, 91] width 7 height 7
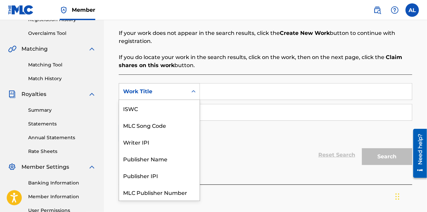
scroll to position [17, 0]
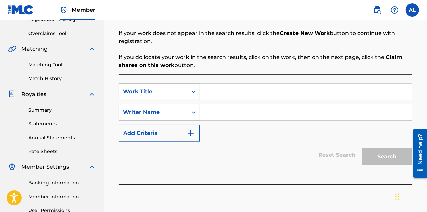
click at [235, 139] on div "SearchWithCriteriaa3ca1094-0b43-4916-8880-666c7186145a Work Title SearchWithCri…" at bounding box center [266, 112] width 294 height 58
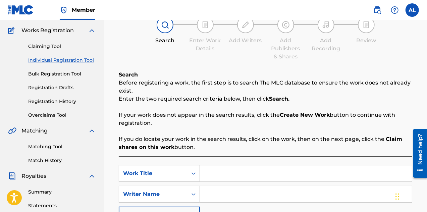
scroll to position [34, 0]
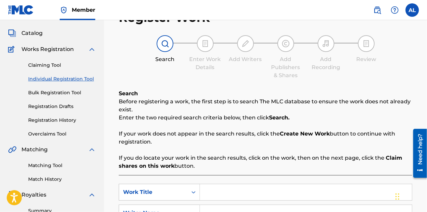
click at [59, 93] on link "Bulk Registration Tool" at bounding box center [62, 92] width 68 height 7
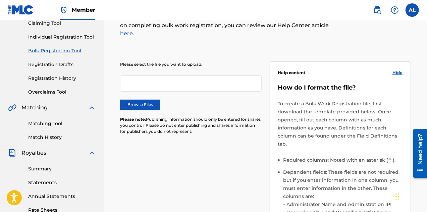
scroll to position [70, 0]
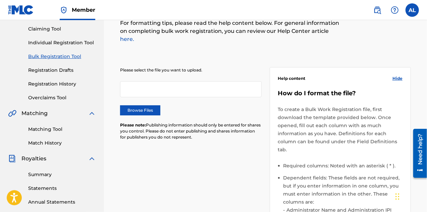
click at [150, 105] on label "Browse Files" at bounding box center [140, 110] width 40 height 10
click at [0, 0] on input "Browse Files" at bounding box center [0, 0] width 0 height 0
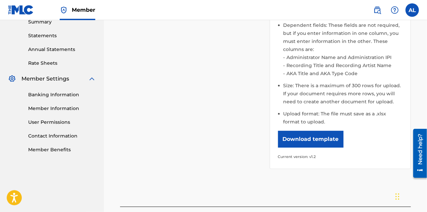
scroll to position [238, 0]
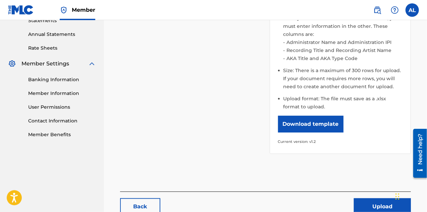
click at [361, 198] on button "Upload" at bounding box center [382, 206] width 57 height 17
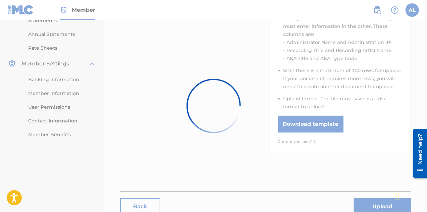
scroll to position [0, 0]
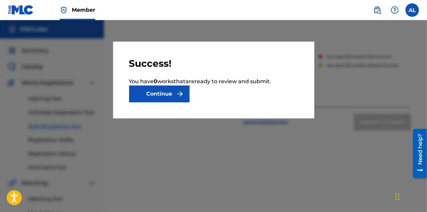
click at [174, 97] on button "Continue" at bounding box center [159, 94] width 60 height 17
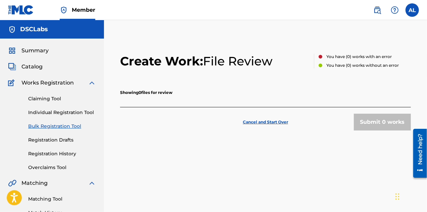
click at [67, 110] on link "Individual Registration Tool" at bounding box center [62, 112] width 68 height 7
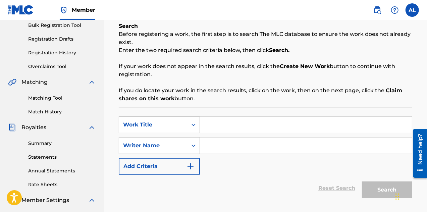
scroll to position [101, 0]
click at [228, 130] on input "Search Form" at bounding box center [306, 125] width 212 height 16
paste input "Knowing You Did Everyting"
type input "Knowing You Did Everyting"
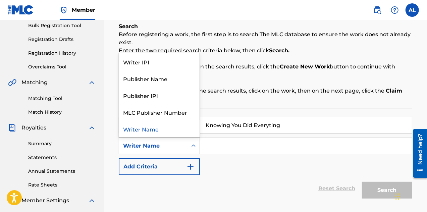
click at [192, 148] on icon "Search Form" at bounding box center [193, 146] width 7 height 7
click at [184, 84] on div "Publisher Name" at bounding box center [159, 78] width 81 height 17
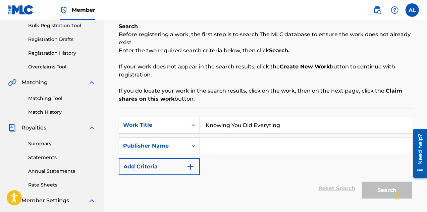
click at [221, 151] on input "Search Form" at bounding box center [306, 146] width 212 height 16
type input "DSCLabs"
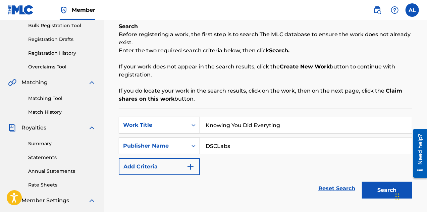
click at [373, 191] on button "Search" at bounding box center [387, 190] width 50 height 17
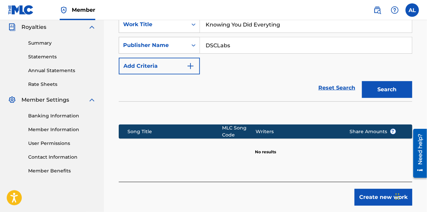
click at [366, 199] on button "Create new work" at bounding box center [384, 197] width 58 height 17
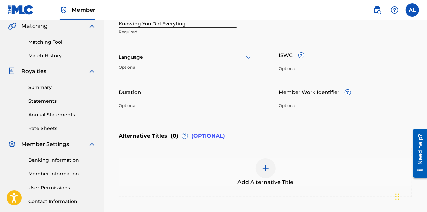
scroll to position [67, 0]
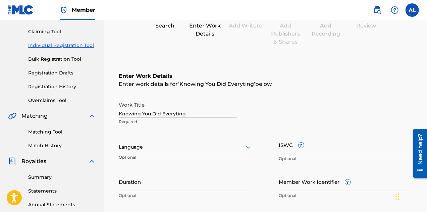
click at [229, 148] on div at bounding box center [186, 147] width 134 height 8
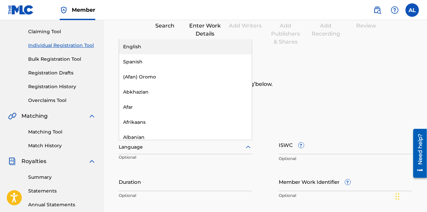
click at [199, 47] on div "English" at bounding box center [185, 46] width 133 height 15
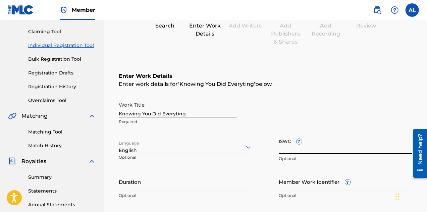
paste input "T3313946446"
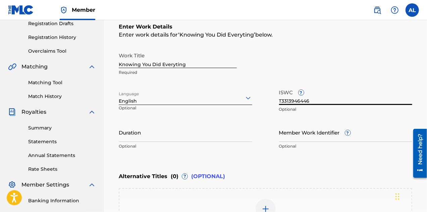
scroll to position [134, 0]
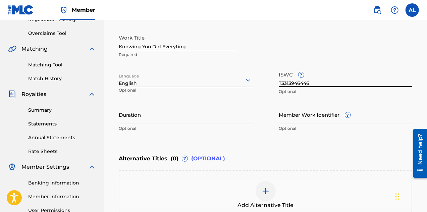
type input "T3313946446"
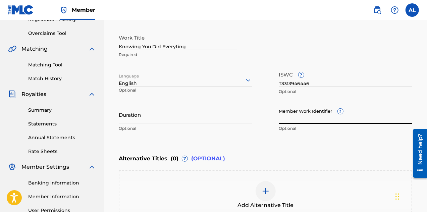
paste input "929373527"
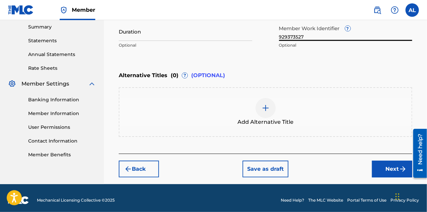
scroll to position [222, 0]
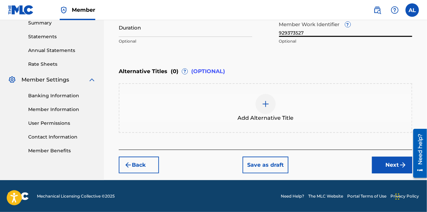
type input "929373527"
click at [268, 100] on img at bounding box center [266, 104] width 8 height 8
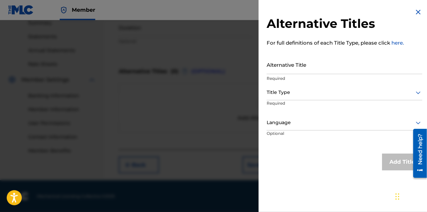
click at [415, 14] on img at bounding box center [419, 12] width 8 height 8
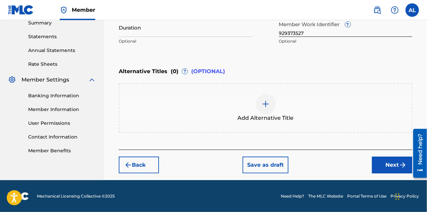
click at [381, 164] on button "Next" at bounding box center [392, 165] width 40 height 17
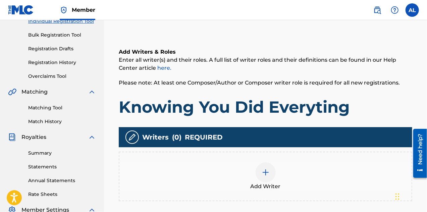
scroll to position [164, 0]
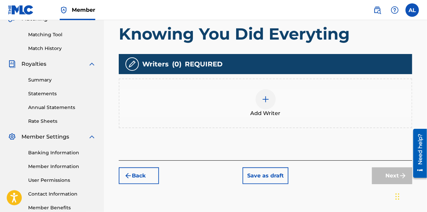
click at [268, 96] on img at bounding box center [266, 99] width 8 height 8
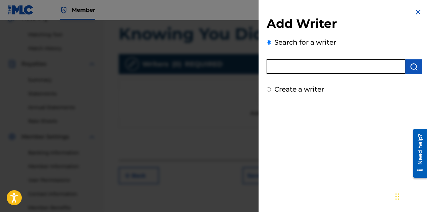
click at [285, 71] on input "text" at bounding box center [336, 66] width 139 height 15
type input "[PERSON_NAME]"
click at [416, 70] on button "submit" at bounding box center [414, 66] width 17 height 15
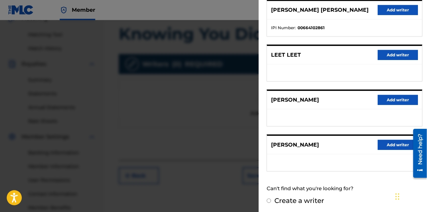
scroll to position [136, 0]
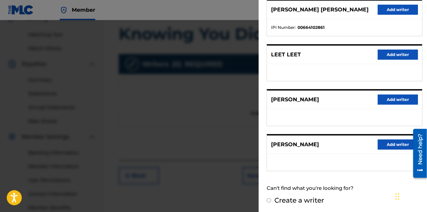
click at [385, 100] on button "Add writer" at bounding box center [398, 100] width 40 height 10
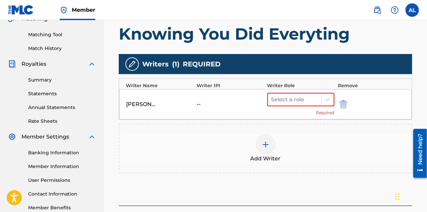
click at [348, 102] on div at bounding box center [353, 104] width 30 height 8
click at [345, 106] on img "submit" at bounding box center [343, 104] width 7 height 8
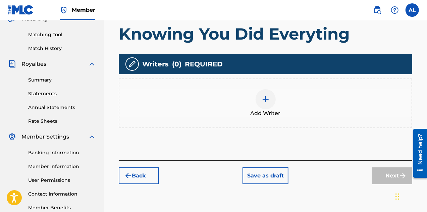
click at [268, 102] on img at bounding box center [266, 99] width 8 height 8
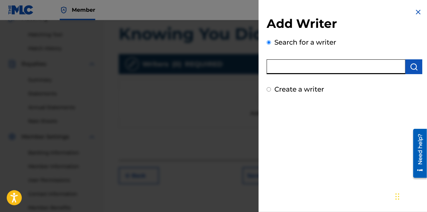
paste input "1241909659"
type input "1241909659"
click at [416, 65] on button "submit" at bounding box center [414, 66] width 17 height 15
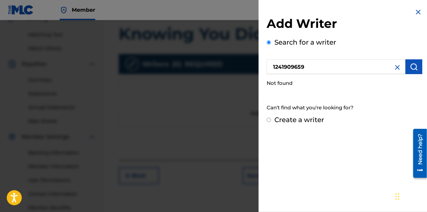
click at [269, 119] on input "Create a writer" at bounding box center [269, 120] width 4 height 4
radio input "false"
radio input "true"
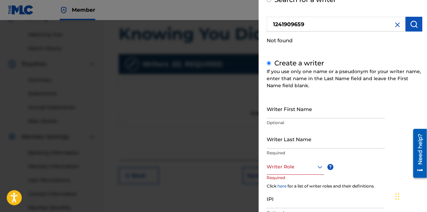
scroll to position [67, 0]
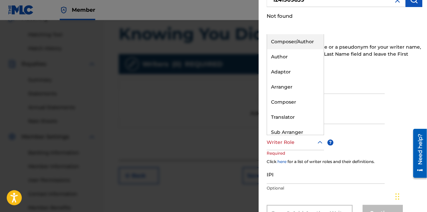
click at [310, 142] on div at bounding box center [295, 142] width 57 height 8
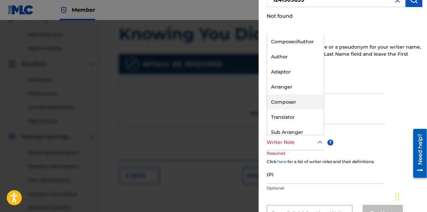
click at [304, 103] on div "Composer" at bounding box center [295, 102] width 57 height 15
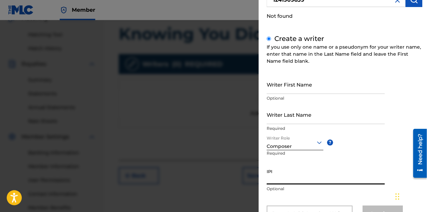
paste input "1241909659"
type input "1241909659"
click at [305, 92] on input "Writer First Name" at bounding box center [326, 84] width 118 height 19
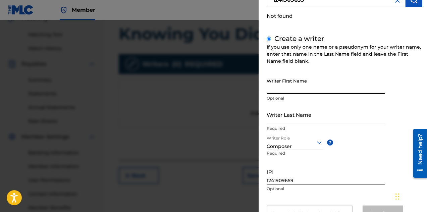
type input "a"
type input "[PERSON_NAME]"
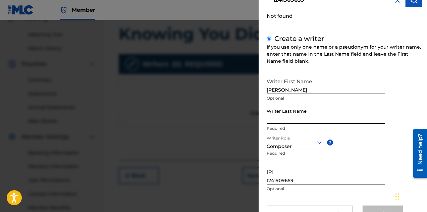
click at [296, 123] on input "Writer Last Name" at bounding box center [326, 114] width 118 height 19
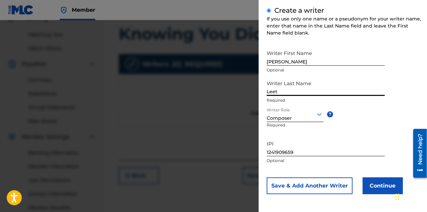
type input "Leet"
click at [315, 187] on button "Save & Add Another Writer" at bounding box center [310, 186] width 86 height 17
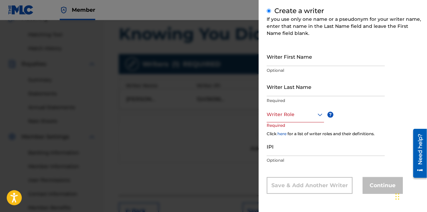
scroll to position [95, 0]
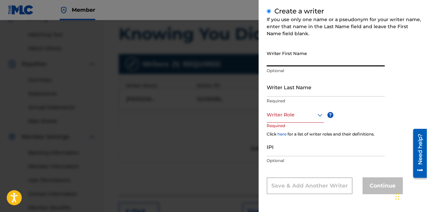
click at [302, 61] on input "Writer First Name" at bounding box center [326, 56] width 118 height 19
type input "[PERSON_NAME]"
click at [297, 92] on input "Writer Last Name" at bounding box center [326, 87] width 118 height 19
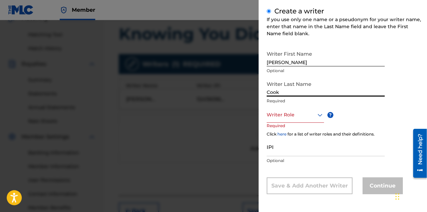
type input "Cook"
click at [310, 114] on div at bounding box center [295, 115] width 57 height 8
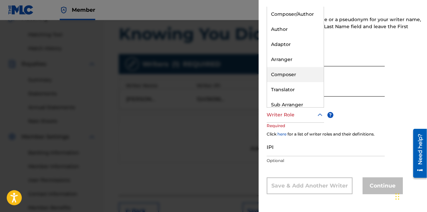
click at [307, 80] on div "Composer" at bounding box center [295, 74] width 57 height 15
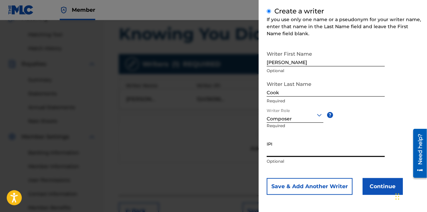
paste input "1241932668"
type input "1241932668"
click at [372, 180] on button "Continue" at bounding box center [383, 186] width 40 height 17
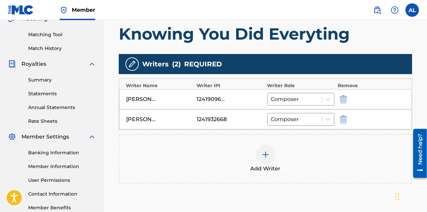
click at [270, 158] on img at bounding box center [266, 155] width 8 height 8
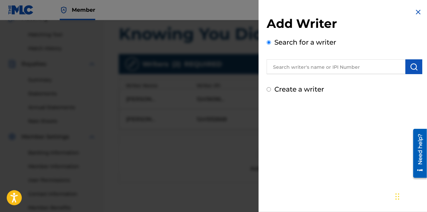
click at [270, 90] on input "Create a writer" at bounding box center [269, 89] width 4 height 4
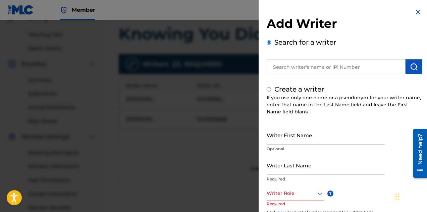
radio input "false"
radio input "true"
click at [294, 138] on input "Writer First Name" at bounding box center [326, 135] width 118 height 19
type input "Ryan"
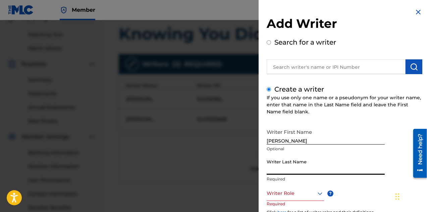
click at [286, 167] on input "Writer Last Name" at bounding box center [326, 165] width 118 height 19
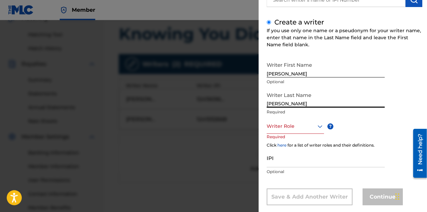
type input "Henry"
click at [320, 129] on icon at bounding box center [320, 127] width 8 height 8
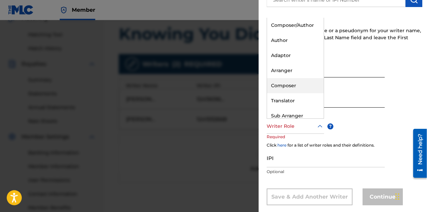
click at [309, 92] on div "Composer" at bounding box center [295, 85] width 57 height 15
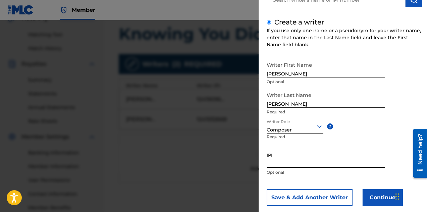
paste input "1281254661"
type input "1281254661"
click at [381, 202] on button "Continue" at bounding box center [383, 197] width 40 height 17
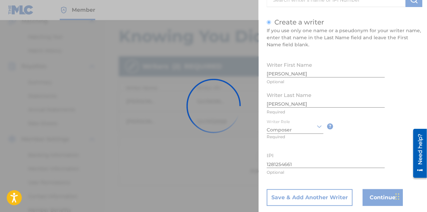
scroll to position [96, 0]
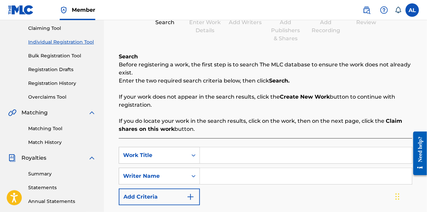
scroll to position [70, 0]
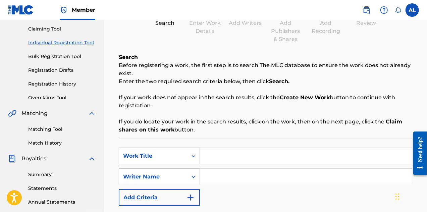
click at [61, 85] on link "Registration History" at bounding box center [62, 84] width 68 height 7
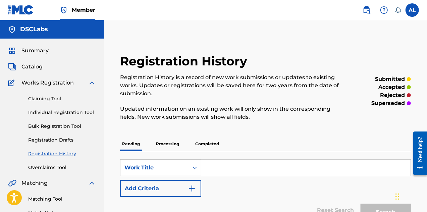
click at [61, 138] on link "Registration Drafts" at bounding box center [62, 140] width 68 height 7
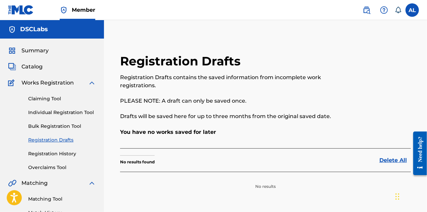
click at [56, 114] on link "Individual Registration Tool" at bounding box center [62, 112] width 68 height 7
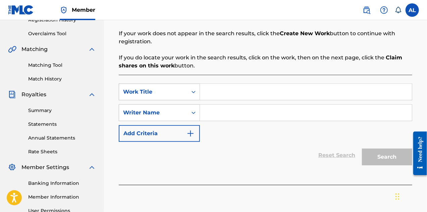
scroll to position [134, 0]
paste input "1281254661"
drag, startPoint x: 238, startPoint y: 93, endPoint x: 205, endPoint y: 88, distance: 33.6
click at [205, 88] on input "1281254661" at bounding box center [306, 92] width 212 height 16
type input "Knowing You Did Everything"
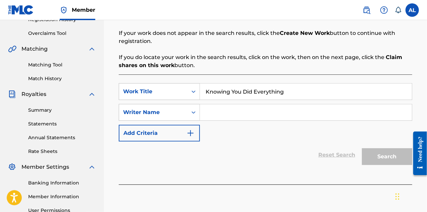
click at [214, 112] on input "Search Form" at bounding box center [306, 112] width 212 height 16
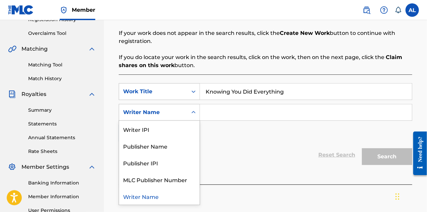
click at [191, 113] on icon "Search Form" at bounding box center [193, 112] width 7 height 7
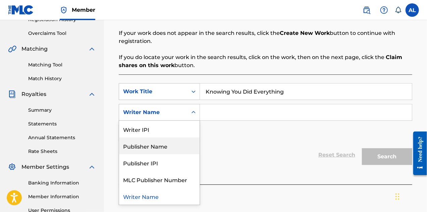
click at [186, 148] on div "Publisher Name" at bounding box center [159, 146] width 81 height 17
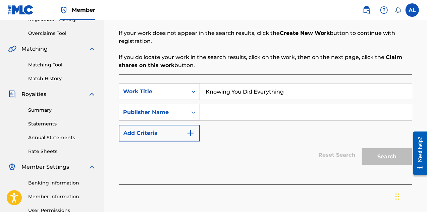
click at [219, 108] on input "Search Form" at bounding box center [306, 112] width 212 height 16
type input "DSCLabs"
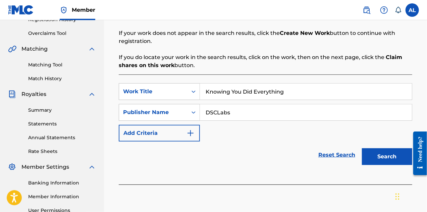
click at [394, 159] on button "Search" at bounding box center [387, 156] width 50 height 17
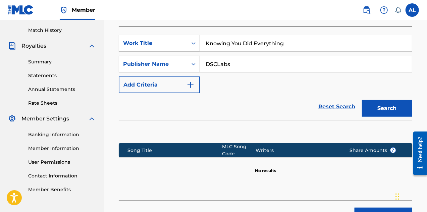
scroll to position [234, 0]
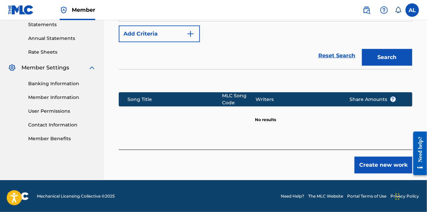
click at [369, 171] on button "Create new work" at bounding box center [384, 165] width 58 height 17
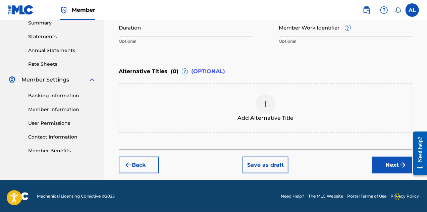
scroll to position [87, 0]
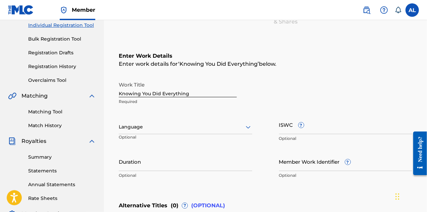
click at [243, 125] on div at bounding box center [186, 127] width 134 height 8
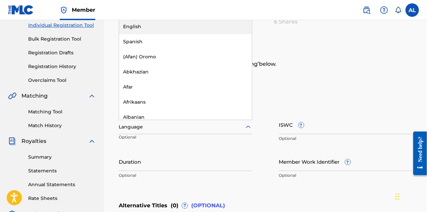
click at [210, 30] on div "English" at bounding box center [185, 26] width 133 height 15
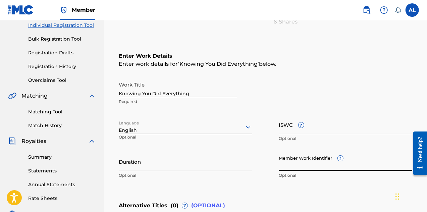
drag, startPoint x: 285, startPoint y: 129, endPoint x: 289, endPoint y: 165, distance: 35.8
paste input "929373527"
type input "929373527"
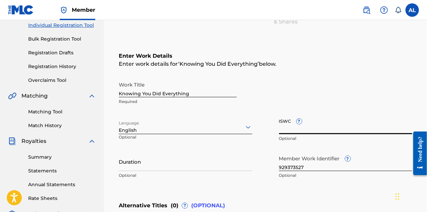
paste input "T3313946446"
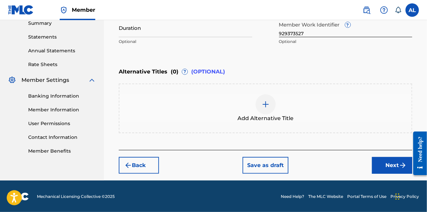
scroll to position [222, 0]
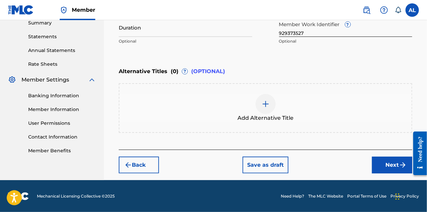
type input "T3313946446"
click at [276, 167] on button "Save as draft" at bounding box center [266, 165] width 46 height 17
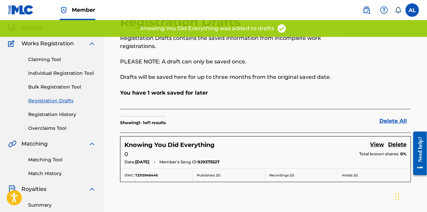
scroll to position [67, 0]
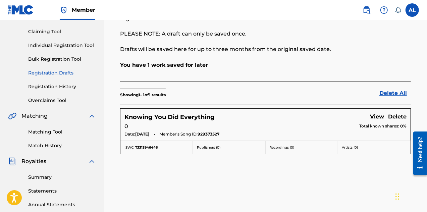
click at [159, 116] on h5 "Knowing You Did Everything" at bounding box center [170, 117] width 90 height 8
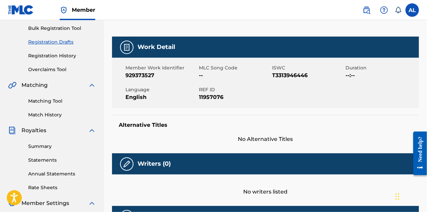
scroll to position [162, 0]
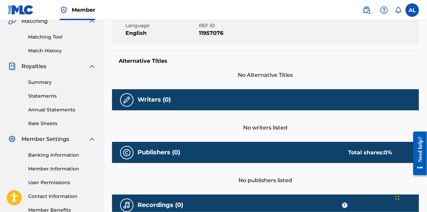
click at [276, 99] on div "Writers (0)" at bounding box center [265, 99] width 307 height 21
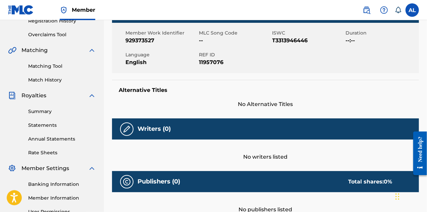
scroll to position [61, 0]
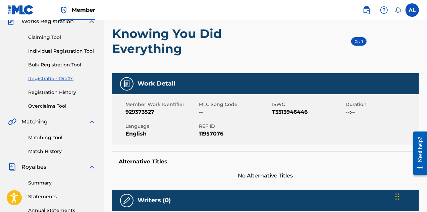
click at [355, 43] on div "Draft" at bounding box center [358, 41] width 15 height 8
click at [130, 86] on img at bounding box center [127, 84] width 8 height 8
click at [62, 49] on link "Individual Registration Tool" at bounding box center [62, 51] width 68 height 7
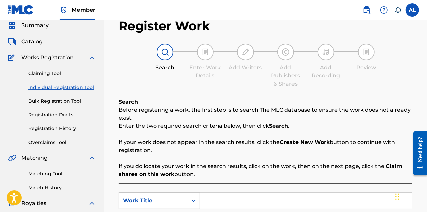
scroll to position [101, 0]
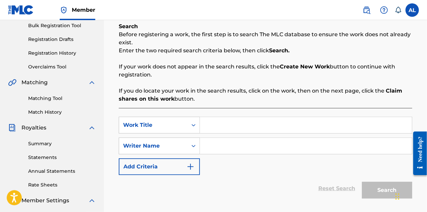
click at [216, 128] on input "Search Form" at bounding box center [306, 125] width 212 height 16
drag, startPoint x: 216, startPoint y: 128, endPoint x: 203, endPoint y: 123, distance: 14.0
click at [203, 123] on input "Search Form" at bounding box center [306, 125] width 212 height 16
click at [260, 126] on input "Knowing You Did Eeryting" at bounding box center [306, 125] width 212 height 16
click at [258, 126] on input "Knowing You Did Eeryting" at bounding box center [306, 125] width 212 height 16
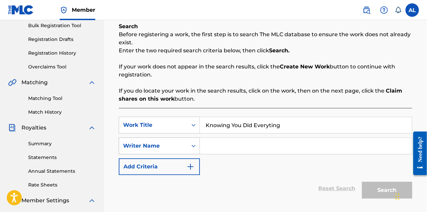
type input "Knowing You Did Everyting"
click at [195, 145] on icon "Search Form" at bounding box center [193, 146] width 7 height 7
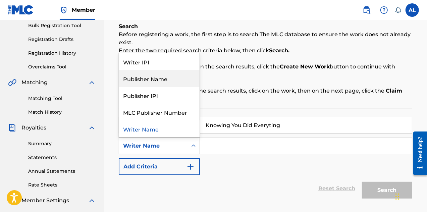
click at [173, 83] on div "Publisher Name" at bounding box center [159, 78] width 81 height 17
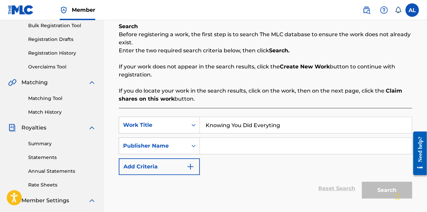
click at [213, 146] on input "Search Form" at bounding box center [306, 146] width 212 height 16
type input "DSCLabs"
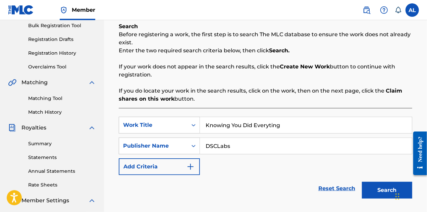
click at [368, 189] on button "Search" at bounding box center [387, 190] width 50 height 17
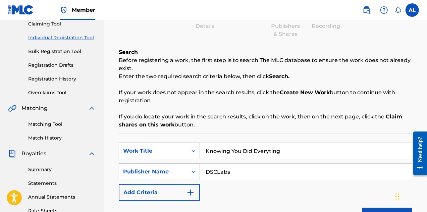
scroll to position [66, 0]
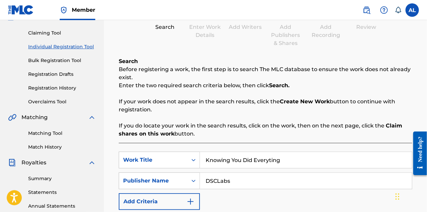
click at [68, 72] on link "Registration Drafts" at bounding box center [62, 74] width 68 height 7
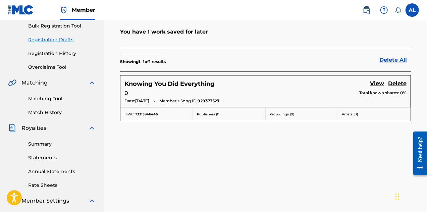
scroll to position [101, 0]
click at [382, 82] on link "View" at bounding box center [377, 83] width 14 height 9
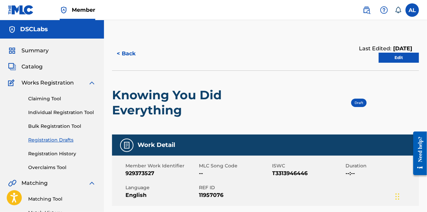
click at [393, 59] on link "Edit" at bounding box center [399, 58] width 40 height 10
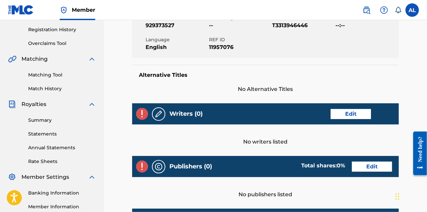
scroll to position [134, 0]
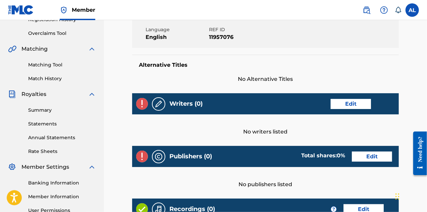
click at [349, 105] on link "Edit" at bounding box center [351, 104] width 40 height 10
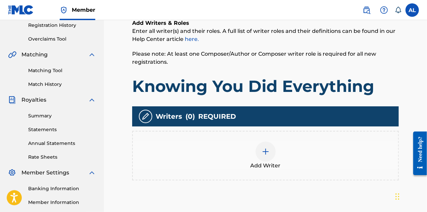
scroll to position [168, 0]
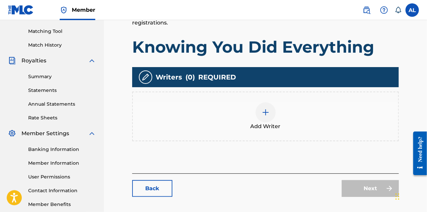
click at [265, 116] on div at bounding box center [266, 112] width 20 height 20
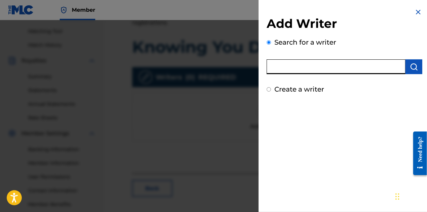
click at [300, 66] on input "text" at bounding box center [336, 66] width 139 height 15
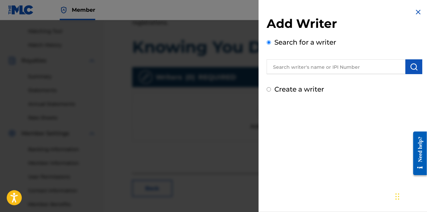
click at [268, 90] on input "Create a writer" at bounding box center [269, 89] width 4 height 4
radio input "false"
radio input "true"
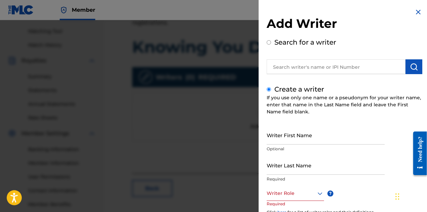
click at [285, 142] on input "Writer First Name" at bounding box center [326, 135] width 118 height 19
type input "[PERSON_NAME]"
click at [290, 170] on input "Writer Last Name" at bounding box center [326, 165] width 118 height 19
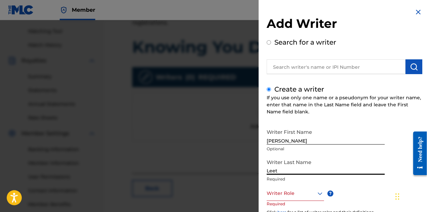
type input "Leet"
click at [292, 197] on div at bounding box center [295, 193] width 57 height 8
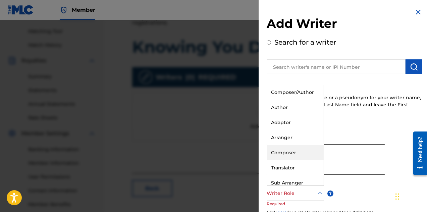
click at [298, 151] on div "Composer" at bounding box center [295, 152] width 57 height 15
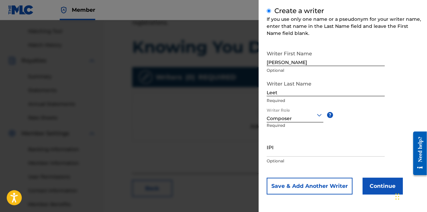
scroll to position [79, 0]
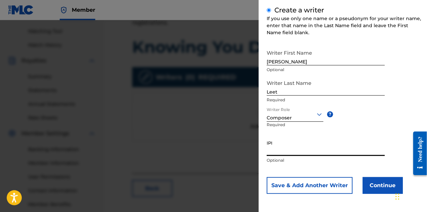
paste input "1241909659"
type input "1241909659"
click at [310, 185] on button "Save & Add Another Writer" at bounding box center [310, 185] width 86 height 17
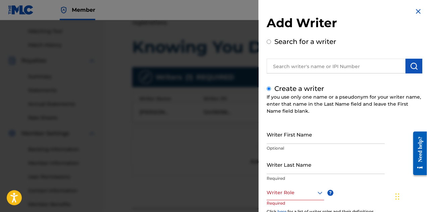
scroll to position [0, 0]
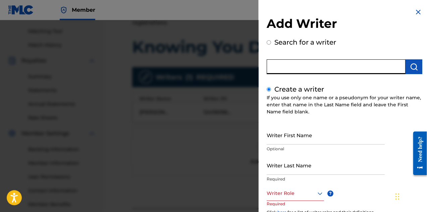
click at [310, 67] on input "text" at bounding box center [336, 66] width 139 height 15
radio input "true"
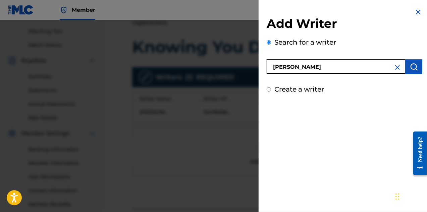
type input "[PERSON_NAME]"
click at [410, 64] on img "submit" at bounding box center [414, 67] width 8 height 8
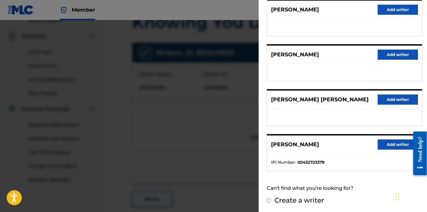
scroll to position [230, 0]
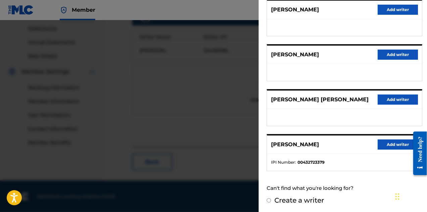
click at [270, 200] on input "Create a writer" at bounding box center [269, 200] width 4 height 4
radio input "false"
radio input "true"
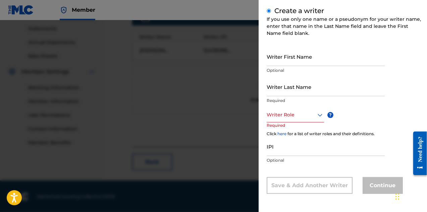
scroll to position [79, 0]
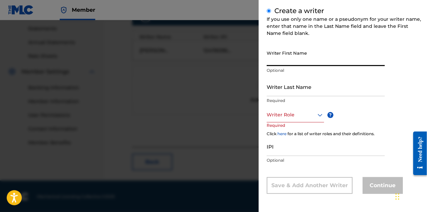
click at [303, 65] on input "Writer First Name" at bounding box center [326, 56] width 118 height 19
type input "[PERSON_NAME]"
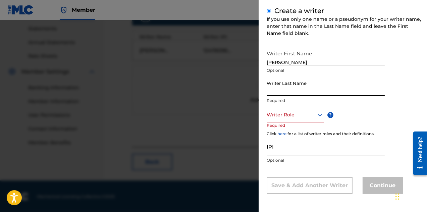
click at [299, 93] on input "Writer Last Name" at bounding box center [326, 86] width 118 height 19
type input "Cook"
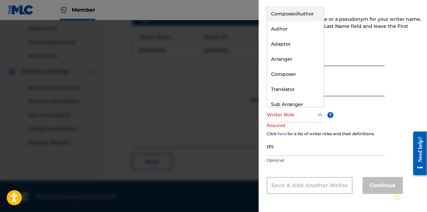
click at [316, 111] on div at bounding box center [320, 115] width 8 height 8
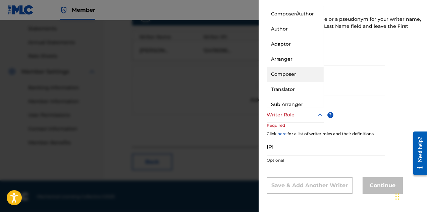
click at [309, 75] on div "Composer" at bounding box center [295, 74] width 57 height 15
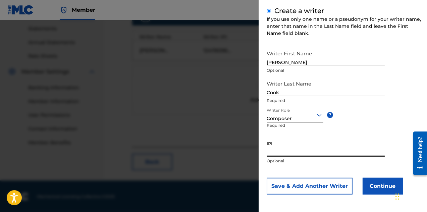
click at [292, 151] on input "IPI" at bounding box center [326, 147] width 118 height 19
paste input "1241932668"
type input "1241932668"
click at [368, 185] on button "Continue" at bounding box center [383, 186] width 40 height 17
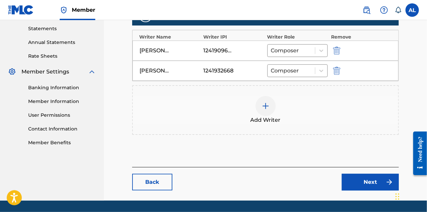
click at [264, 102] on img at bounding box center [266, 106] width 8 height 8
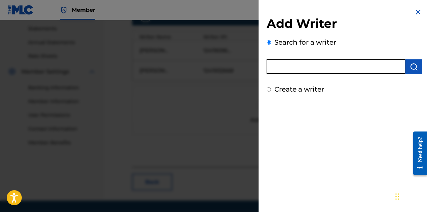
click at [301, 66] on input "text" at bounding box center [336, 66] width 139 height 15
type input "Ryan Henry"
click at [413, 63] on img "submit" at bounding box center [414, 67] width 8 height 8
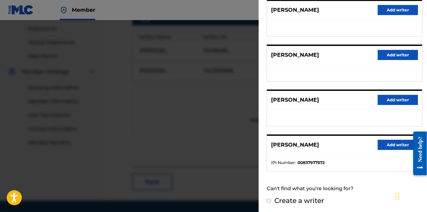
scroll to position [136, 0]
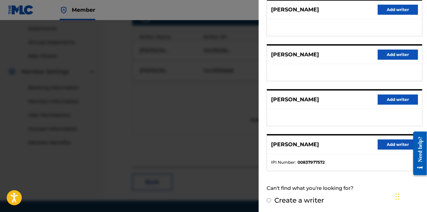
click at [268, 199] on input "Create a writer" at bounding box center [269, 200] width 4 height 4
radio input "false"
radio input "true"
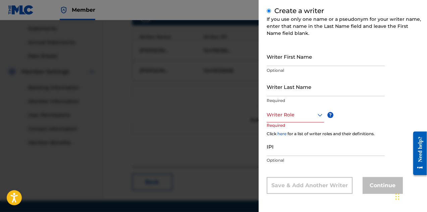
scroll to position [79, 0]
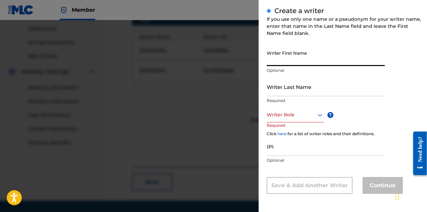
click at [284, 65] on input "Writer First Name" at bounding box center [326, 56] width 118 height 19
type input "Ryan"
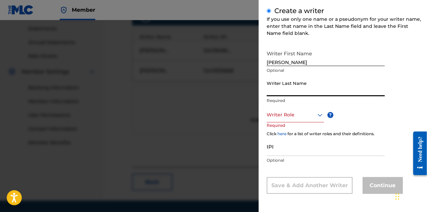
click at [285, 93] on input "Writer Last Name" at bounding box center [326, 86] width 118 height 19
type input "Henry"
click at [301, 121] on div "Writer Role" at bounding box center [295, 114] width 57 height 15
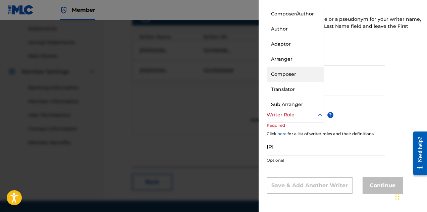
click at [298, 80] on div "Composer" at bounding box center [295, 74] width 57 height 15
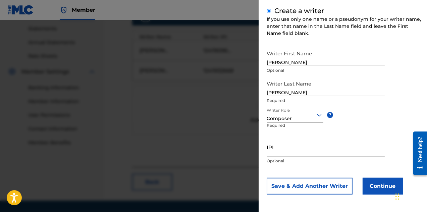
click at [291, 151] on input "IPI" at bounding box center [326, 147] width 118 height 19
paste input "1281254661"
type input "1281254661"
click at [320, 188] on button "Save & Add Another Writer" at bounding box center [310, 186] width 86 height 17
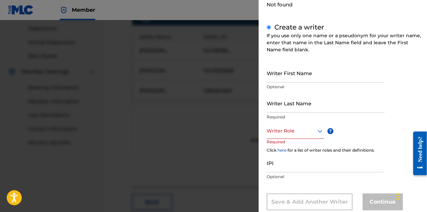
scroll to position [95, 0]
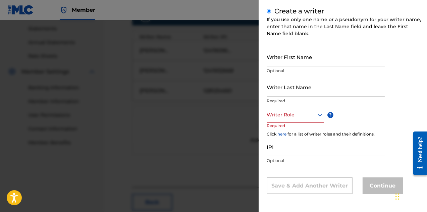
click at [306, 62] on input "Writer First Name" at bounding box center [326, 56] width 118 height 19
drag, startPoint x: 304, startPoint y: 59, endPoint x: 279, endPoint y: 61, distance: 25.6
click at [279, 61] on input "Jaob Pendley" at bounding box center [326, 56] width 118 height 19
type input "[PERSON_NAME]"
click at [280, 92] on input "Writer Last Name" at bounding box center [326, 87] width 118 height 19
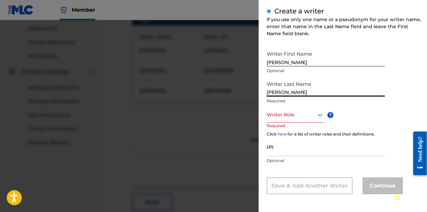
type input "[PERSON_NAME]"
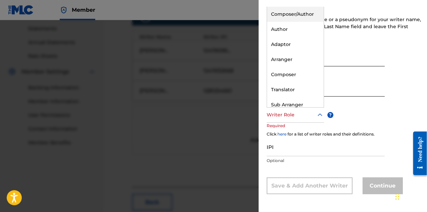
click at [291, 113] on div at bounding box center [295, 115] width 57 height 8
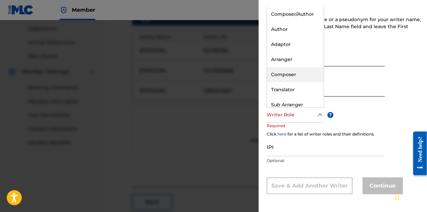
click at [291, 75] on div "Composer" at bounding box center [295, 74] width 57 height 15
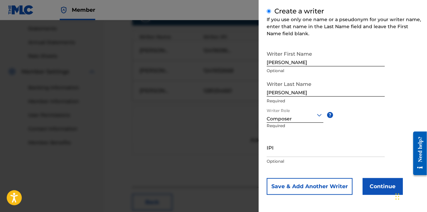
click at [288, 148] on input "IPI" at bounding box center [326, 147] width 118 height 19
paste input "1241859546"
type input "1241859546"
click at [309, 185] on button "Save & Add Another Writer" at bounding box center [310, 186] width 86 height 17
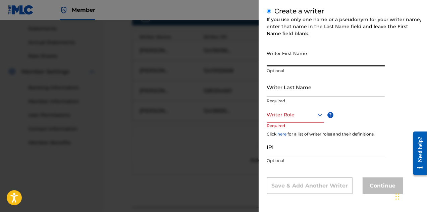
click at [301, 63] on input "Writer First Name" at bounding box center [326, 56] width 118 height 19
click at [275, 63] on input "Jefery" at bounding box center [326, 56] width 118 height 19
click at [279, 63] on input "Jeffery" at bounding box center [326, 56] width 118 height 19
drag, startPoint x: 294, startPoint y: 63, endPoint x: 260, endPoint y: 63, distance: 34.2
click at [260, 63] on div "Add Writer Search for a writer Ryan Henry Not found Create a writer If you use …" at bounding box center [345, 58] width 172 height 307
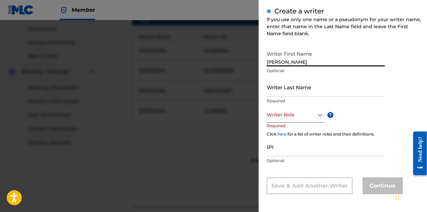
type input "[PERSON_NAME]"
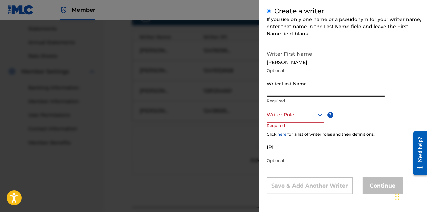
click at [271, 90] on input "Writer Last Name" at bounding box center [326, 87] width 118 height 19
type input "Vineyard"
click at [288, 114] on div at bounding box center [295, 115] width 57 height 8
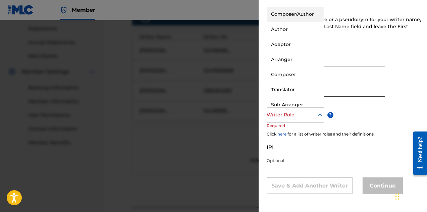
click at [307, 12] on div "Composer/Author" at bounding box center [295, 14] width 57 height 15
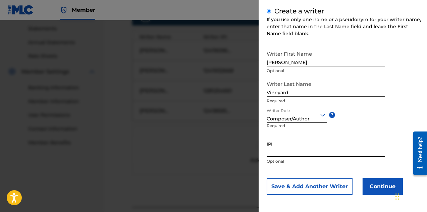
paste input "1241928752"
type input "1241928752"
click at [330, 187] on button "Save & Add Another Writer" at bounding box center [310, 186] width 86 height 17
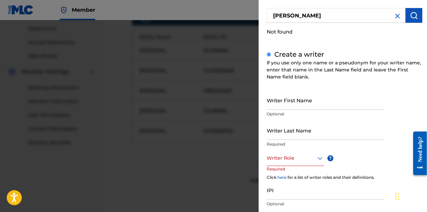
scroll to position [0, 0]
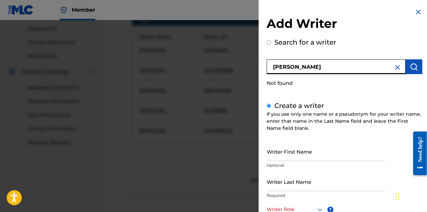
drag, startPoint x: 309, startPoint y: 69, endPoint x: 256, endPoint y: 67, distance: 53.1
click at [256, 67] on div "Add Writer Search for a writer Ryan Henry Not found Create a writer If you use …" at bounding box center [213, 116] width 427 height 192
type input "John O'Reilly"
click at [410, 69] on img "submit" at bounding box center [414, 67] width 8 height 8
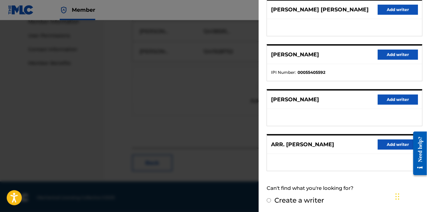
scroll to position [310, 0]
click at [270, 198] on input "Create a writer" at bounding box center [269, 200] width 4 height 4
radio input "false"
radio input "true"
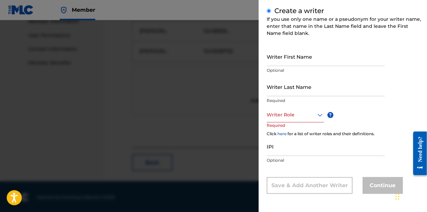
click at [297, 64] on input "Writer First Name" at bounding box center [326, 56] width 118 height 19
drag, startPoint x: 302, startPoint y: 63, endPoint x: 281, endPoint y: 62, distance: 20.5
click at [281, 62] on input "John O'Reilly" at bounding box center [326, 56] width 118 height 19
type input "John"
click at [283, 94] on input "Writer Last Name" at bounding box center [326, 86] width 118 height 19
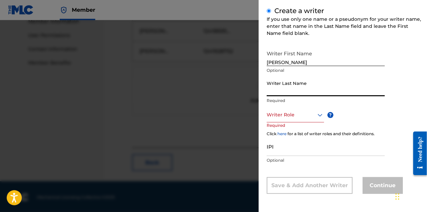
paste input "O'Reilly"
type input "O'Reilly"
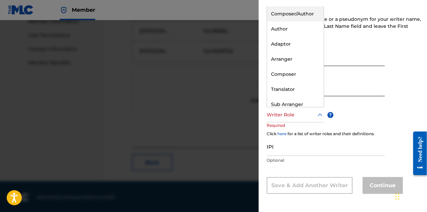
click at [311, 116] on div at bounding box center [295, 115] width 57 height 8
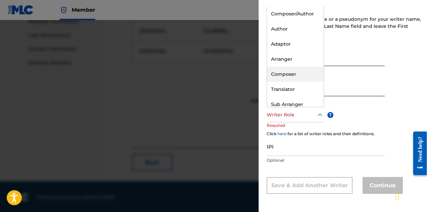
click at [304, 71] on div "Composer" at bounding box center [295, 74] width 57 height 15
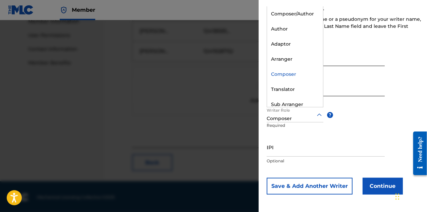
click at [308, 119] on div "Composer" at bounding box center [295, 118] width 57 height 7
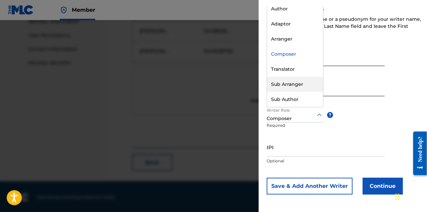
scroll to position [0, 0]
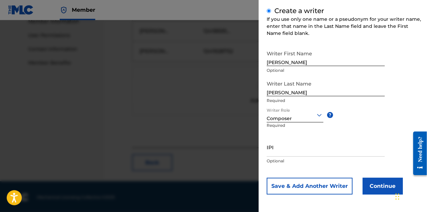
click at [376, 186] on button "Continue" at bounding box center [383, 186] width 40 height 17
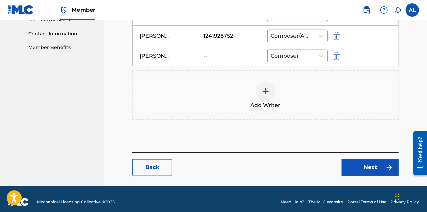
scroll to position [329, 0]
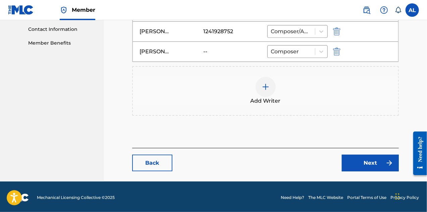
click at [354, 158] on link "Next" at bounding box center [370, 163] width 57 height 17
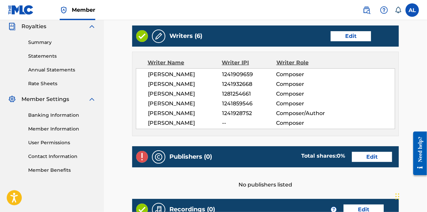
scroll to position [235, 0]
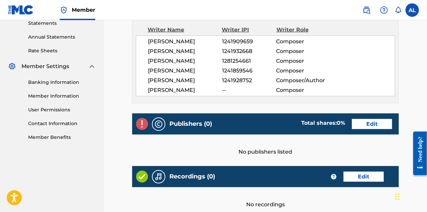
click at [358, 122] on link "Edit" at bounding box center [372, 124] width 40 height 10
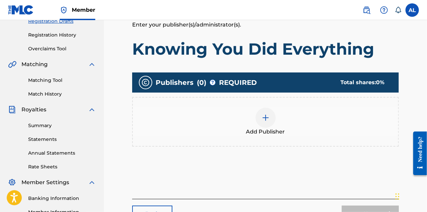
scroll to position [134, 0]
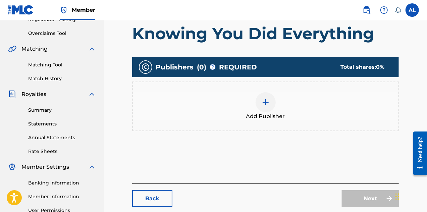
click at [266, 102] on img at bounding box center [266, 102] width 8 height 8
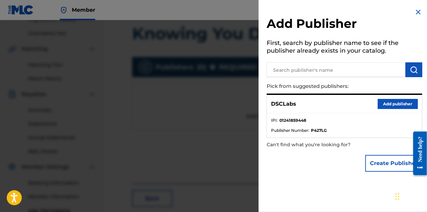
click at [304, 117] on strong "01241859448" at bounding box center [293, 120] width 27 height 6
click at [385, 105] on button "Add publisher" at bounding box center [398, 104] width 40 height 10
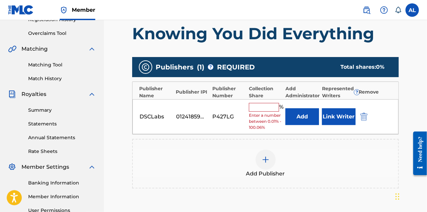
click at [333, 114] on button "Link Writer" at bounding box center [339, 116] width 34 height 17
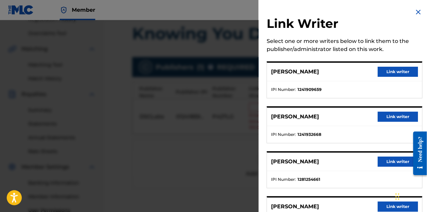
click at [390, 73] on button "Link writer" at bounding box center [398, 72] width 40 height 10
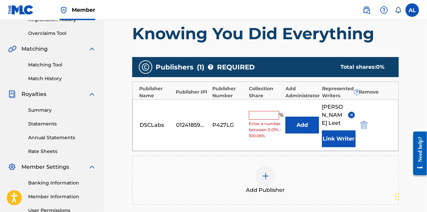
click at [332, 131] on button "Link Writer" at bounding box center [339, 139] width 34 height 17
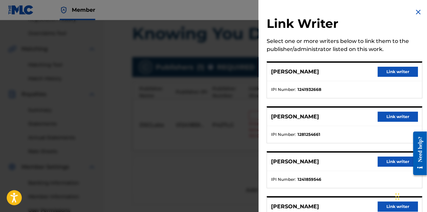
click at [387, 119] on button "Link writer" at bounding box center [398, 117] width 40 height 10
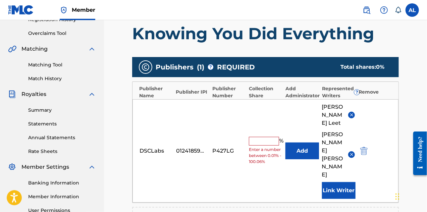
click at [341, 182] on button "Link Writer" at bounding box center [339, 190] width 34 height 17
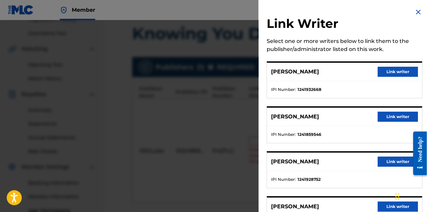
click at [382, 115] on button "Link writer" at bounding box center [398, 117] width 40 height 10
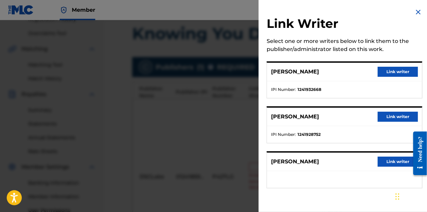
click at [386, 114] on button "Link writer" at bounding box center [398, 117] width 40 height 10
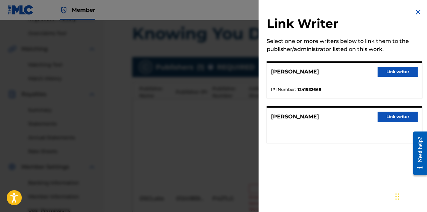
click at [385, 119] on button "Link writer" at bounding box center [398, 117] width 40 height 10
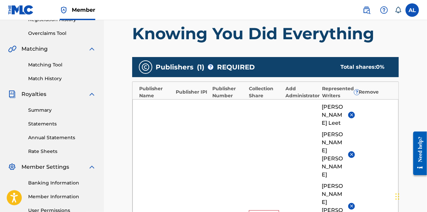
scroll to position [235, 0]
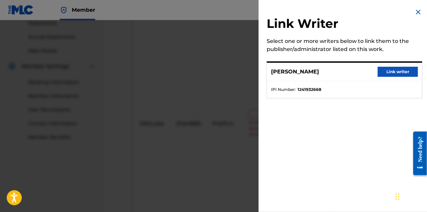
click at [387, 74] on button "Link writer" at bounding box center [398, 72] width 40 height 10
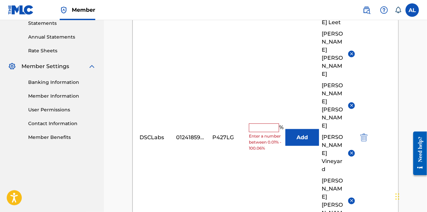
click at [267, 124] on input "text" at bounding box center [264, 128] width 30 height 9
type input "50"
click at [294, 129] on button "Add" at bounding box center [303, 137] width 34 height 17
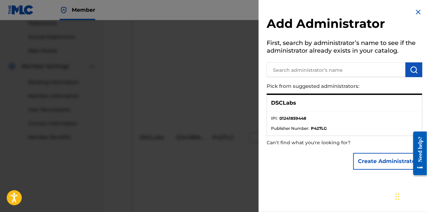
click at [417, 13] on img at bounding box center [419, 12] width 8 height 8
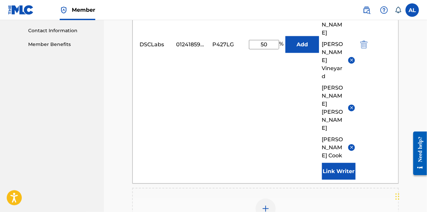
scroll to position [359, 0]
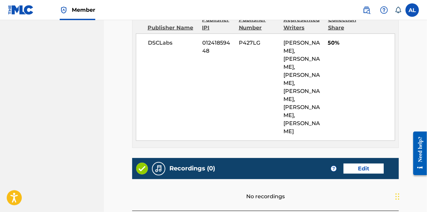
scroll to position [397, 0]
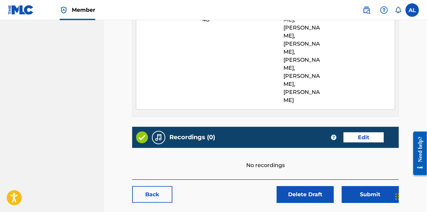
click at [355, 133] on link "Edit" at bounding box center [364, 138] width 40 height 10
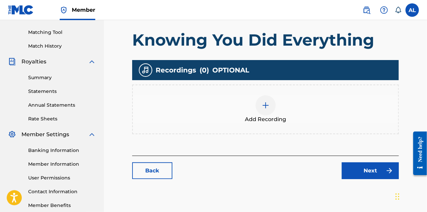
scroll to position [168, 0]
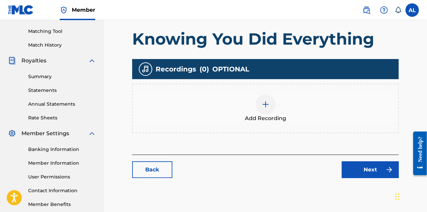
drag, startPoint x: 265, startPoint y: 94, endPoint x: 266, endPoint y: 99, distance: 4.9
click at [266, 99] on div at bounding box center [266, 104] width 20 height 20
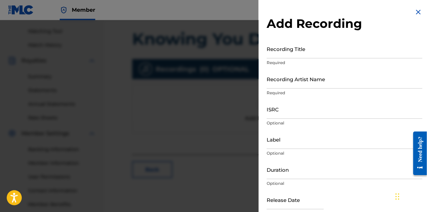
click at [289, 55] on input "Recording Title" at bounding box center [345, 48] width 156 height 19
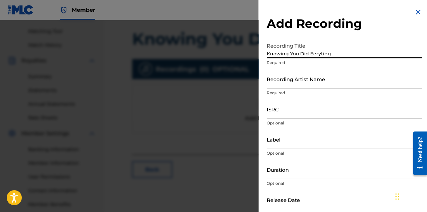
click at [312, 54] on input "Knowing You Did Eeryting" at bounding box center [345, 48] width 156 height 19
type input "Knowing You Did Everyting"
click at [290, 88] on input "Recording Artist Name" at bounding box center [345, 78] width 156 height 19
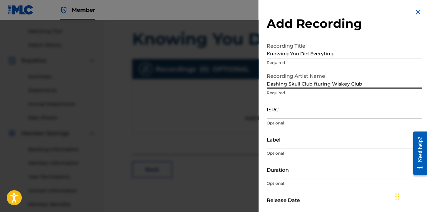
click at [316, 85] on input "Dashing Skull Club fturing Wiskey Club" at bounding box center [345, 78] width 156 height 19
click at [341, 86] on input "Dashing Skull Club featuring Wiskey Club" at bounding box center [345, 78] width 156 height 19
type input "Dashing Skull Club featuring Whiskey Club"
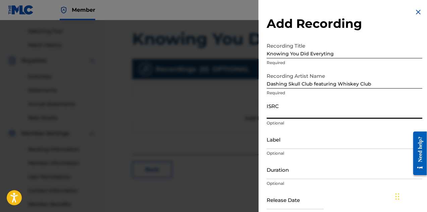
click at [308, 111] on input "ISRC" at bounding box center [345, 109] width 156 height 19
paste input "USDY42522304"
type input "USDY42522304"
click at [278, 147] on input "Label" at bounding box center [345, 139] width 156 height 19
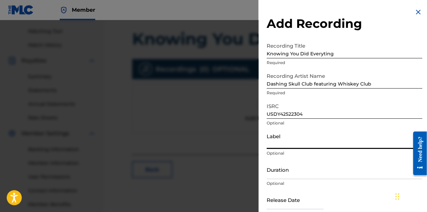
type input "Harmony Koruption Records"
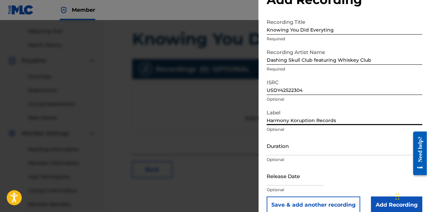
scroll to position [33, 0]
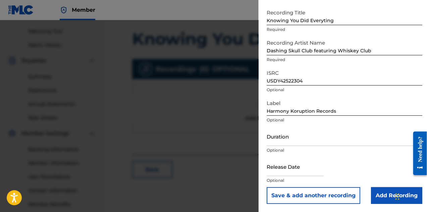
click at [307, 172] on input "text" at bounding box center [295, 166] width 57 height 19
select select "7"
select select "2025"
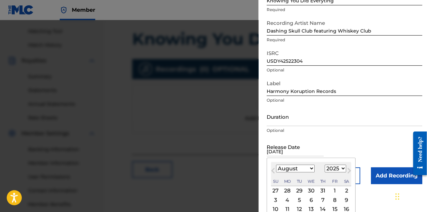
scroll to position [67, 0]
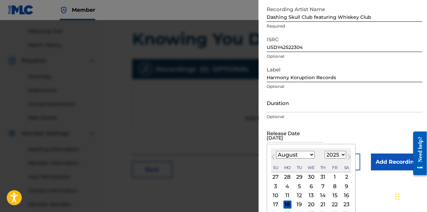
type input "March 28, 2025"
click at [308, 155] on select "January February March April May June July August September October November De…" at bounding box center [295, 155] width 39 height 8
select select "2"
click at [276, 151] on select "January February March April May June July August September October November De…" at bounding box center [295, 155] width 39 height 8
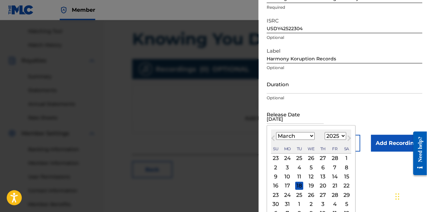
scroll to position [95, 0]
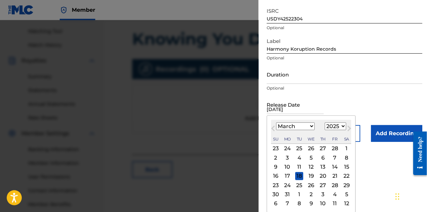
click at [336, 186] on div "28" at bounding box center [335, 185] width 8 height 8
type input "March 28 2025"
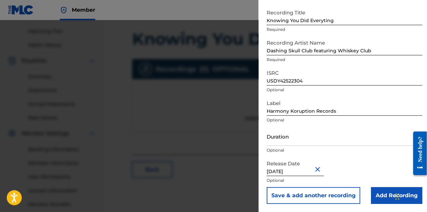
scroll to position [204, 0]
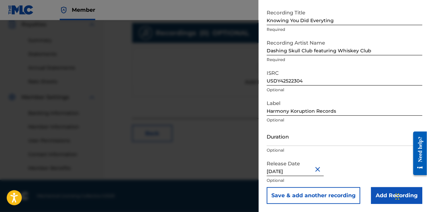
click at [386, 196] on input "Add Recording" at bounding box center [396, 195] width 51 height 17
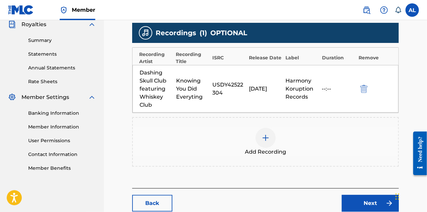
click at [365, 200] on link "Next" at bounding box center [370, 203] width 57 height 17
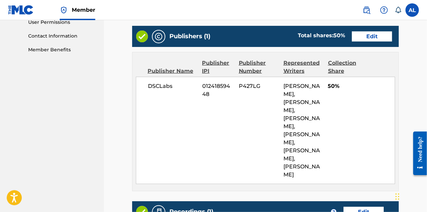
scroll to position [426, 0]
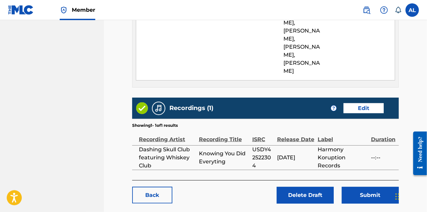
click at [359, 187] on button "Submit" at bounding box center [370, 195] width 57 height 17
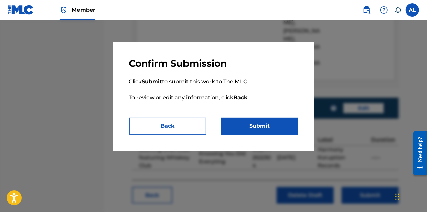
click at [263, 128] on button "Submit" at bounding box center [259, 126] width 77 height 17
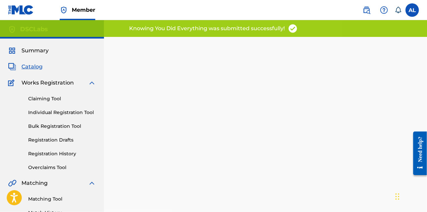
click at [50, 110] on link "Individual Registration Tool" at bounding box center [62, 112] width 68 height 7
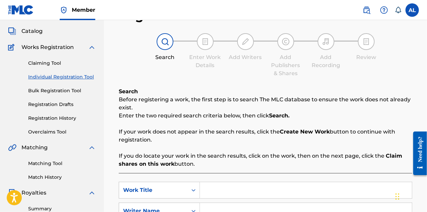
scroll to position [134, 0]
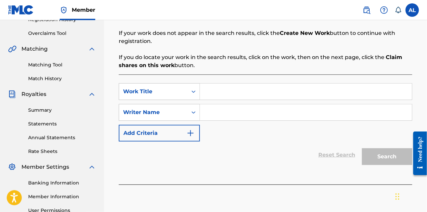
click at [226, 93] on input "Search Form" at bounding box center [306, 92] width 212 height 16
type input "I'll Kill Us All"
click at [194, 114] on icon "Search Form" at bounding box center [193, 112] width 7 height 7
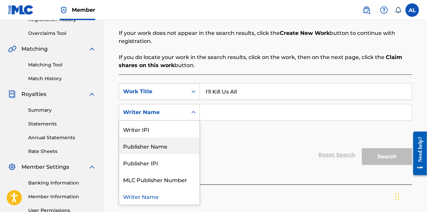
click at [180, 149] on div "Publisher Name" at bounding box center [159, 146] width 81 height 17
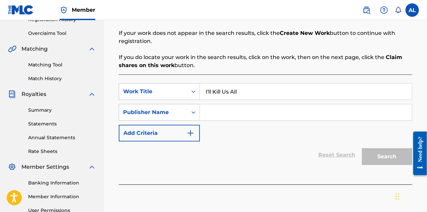
click at [212, 117] on input "Search Form" at bounding box center [306, 112] width 212 height 16
type input "DSCLabs"
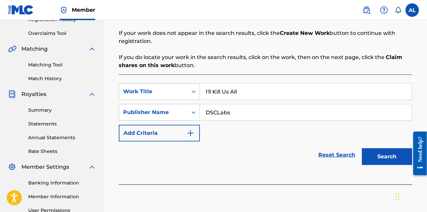
click at [380, 156] on button "Search" at bounding box center [387, 156] width 50 height 17
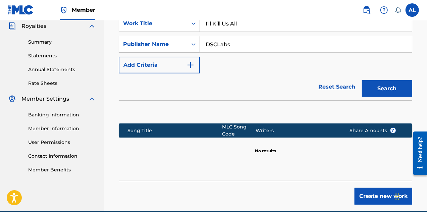
scroll to position [234, 0]
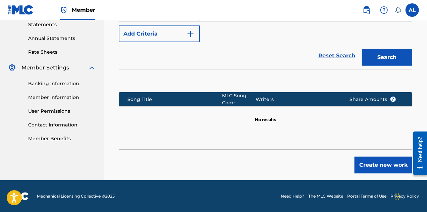
click at [377, 167] on button "Create new work" at bounding box center [384, 165] width 58 height 17
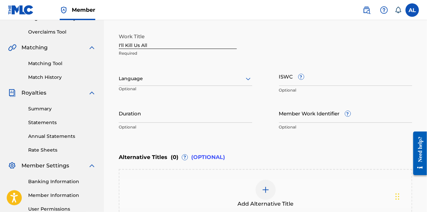
scroll to position [121, 0]
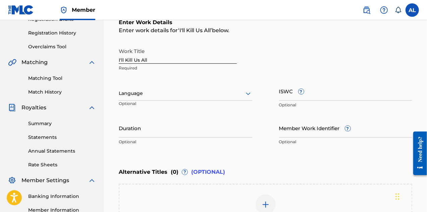
click at [247, 95] on icon at bounding box center [248, 94] width 8 height 8
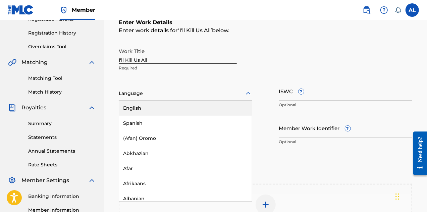
click at [231, 111] on div "English" at bounding box center [185, 108] width 133 height 15
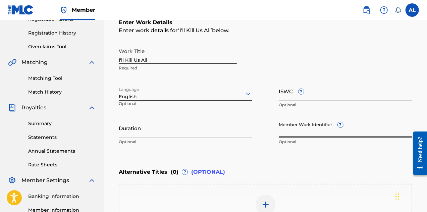
paste input "925514080"
type input "925514080"
click at [177, 147] on div "Duration Optional" at bounding box center [186, 134] width 134 height 30
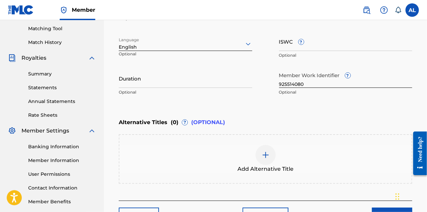
scroll to position [222, 0]
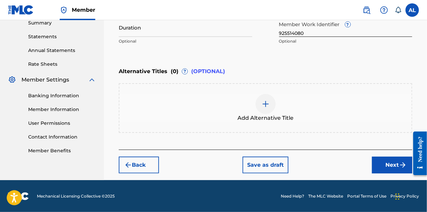
click at [263, 170] on button "Save as draft" at bounding box center [266, 165] width 46 height 17
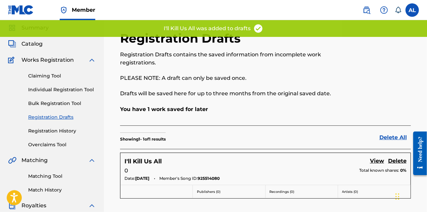
scroll to position [34, 0]
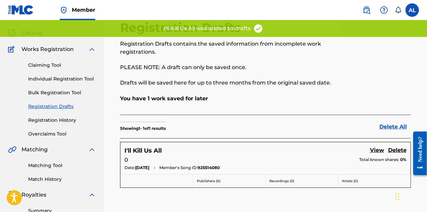
click at [375, 151] on link "View" at bounding box center [377, 150] width 14 height 9
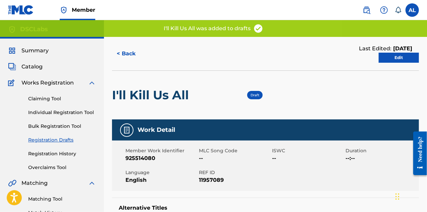
click at [396, 59] on link "Edit" at bounding box center [399, 58] width 40 height 10
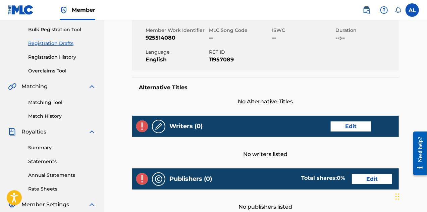
scroll to position [101, 0]
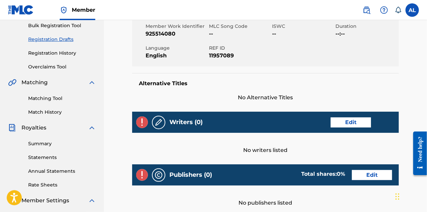
click at [333, 123] on link "Edit" at bounding box center [351, 122] width 40 height 10
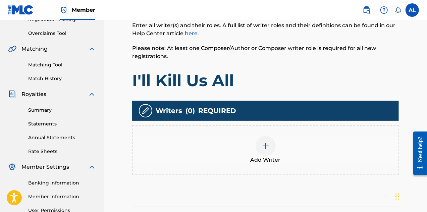
scroll to position [201, 0]
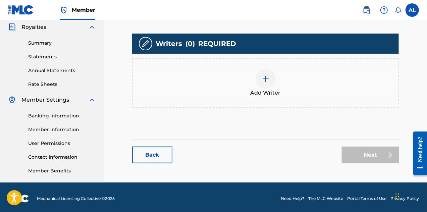
click at [270, 81] on div at bounding box center [266, 79] width 20 height 20
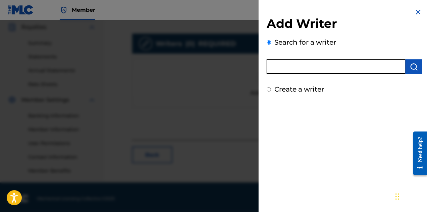
click at [289, 68] on input "text" at bounding box center [336, 66] width 139 height 15
type input "[PERSON_NAME]"
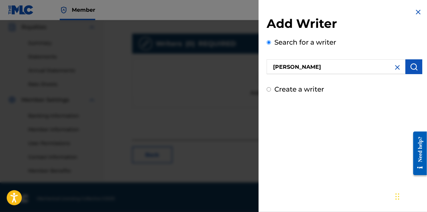
click at [269, 88] on input "Create a writer" at bounding box center [269, 89] width 4 height 4
radio input "false"
radio input "true"
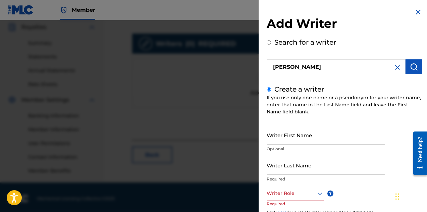
click at [285, 141] on input "Writer First Name" at bounding box center [326, 135] width 118 height 19
type input "[PERSON_NAME]"
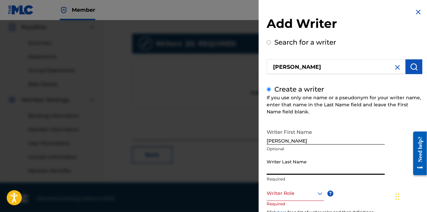
click at [275, 170] on input "Writer Last Name" at bounding box center [326, 165] width 118 height 19
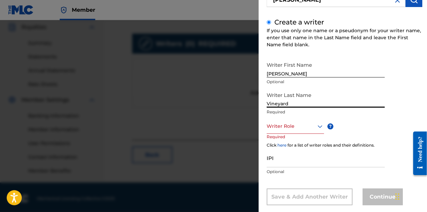
scroll to position [79, 0]
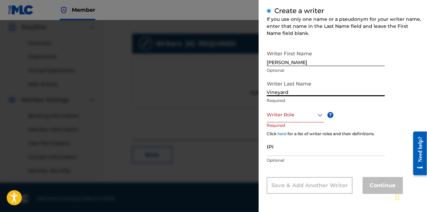
type input "Vineyard"
click at [318, 114] on icon at bounding box center [320, 115] width 5 height 3
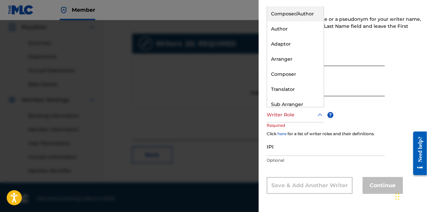
click at [305, 18] on div "Composer/Author" at bounding box center [295, 13] width 57 height 15
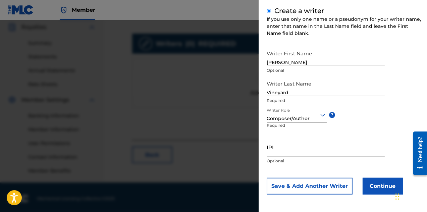
click at [304, 153] on input "IPI" at bounding box center [326, 147] width 118 height 19
paste input "1241928752"
type input "1241928752"
click at [310, 187] on button "Save & Add Another Writer" at bounding box center [310, 186] width 86 height 17
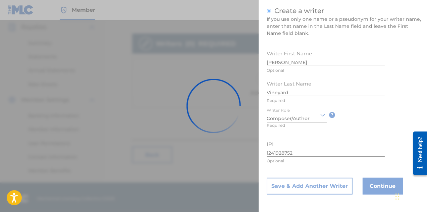
click at [319, 184] on div at bounding box center [213, 106] width 427 height 212
click at [371, 188] on div at bounding box center [213, 106] width 427 height 212
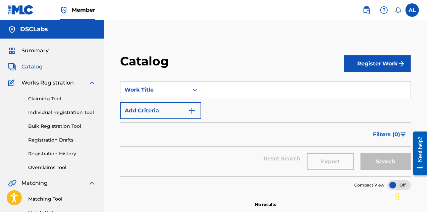
click at [57, 140] on link "Registration Drafts" at bounding box center [62, 140] width 68 height 7
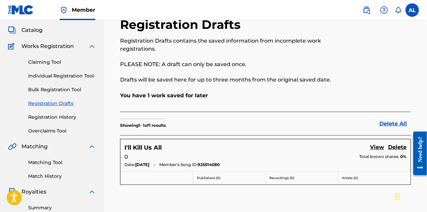
scroll to position [67, 0]
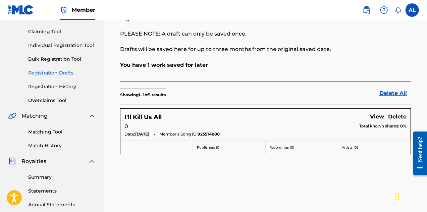
click at [371, 116] on link "View" at bounding box center [377, 117] width 14 height 9
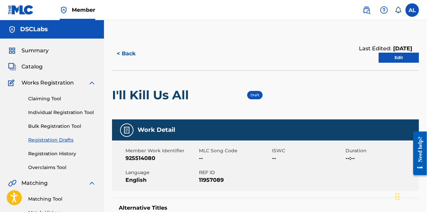
click at [397, 57] on link "Edit" at bounding box center [399, 58] width 40 height 10
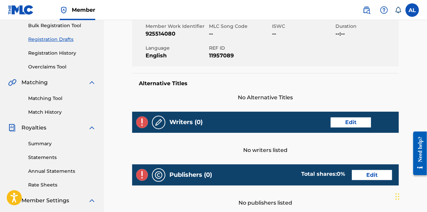
scroll to position [67, 0]
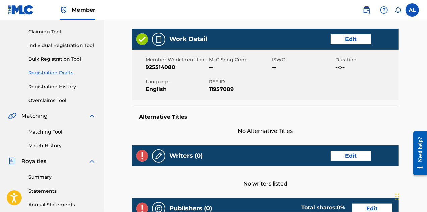
click at [356, 154] on link "Edit" at bounding box center [351, 156] width 40 height 10
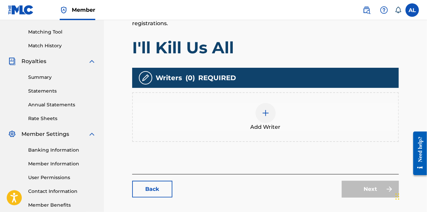
scroll to position [168, 0]
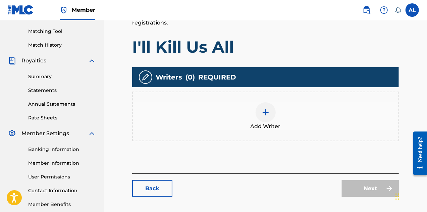
click at [266, 114] on img at bounding box center [266, 112] width 8 height 8
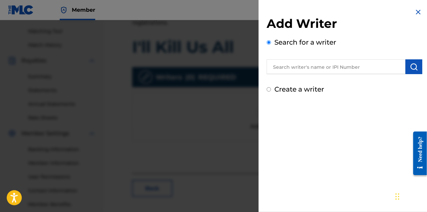
click at [270, 88] on input "Create a writer" at bounding box center [269, 89] width 4 height 4
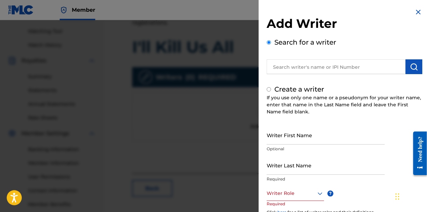
radio input "false"
radio input "true"
click at [289, 137] on input "Writer First Name" at bounding box center [326, 135] width 118 height 19
type input "[PERSON_NAME]"
click at [281, 171] on input "Writer Last Name" at bounding box center [326, 165] width 118 height 19
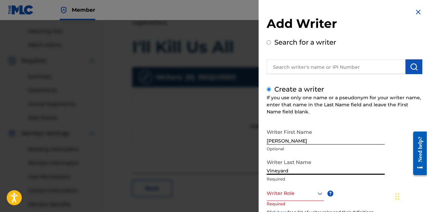
type input "Vineyard"
click at [320, 192] on icon at bounding box center [320, 194] width 8 height 8
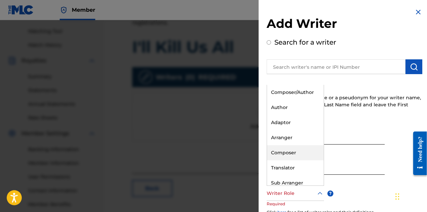
click at [306, 156] on div "Composer" at bounding box center [295, 152] width 57 height 15
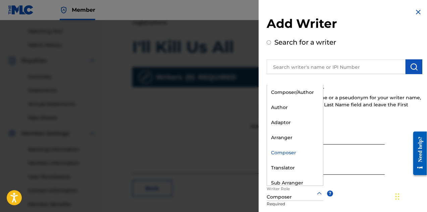
click at [319, 192] on icon at bounding box center [320, 194] width 8 height 8
click at [312, 95] on div "Composer/Author" at bounding box center [295, 92] width 56 height 15
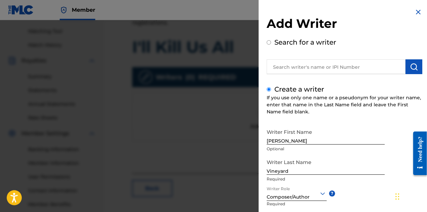
scroll to position [79, 0]
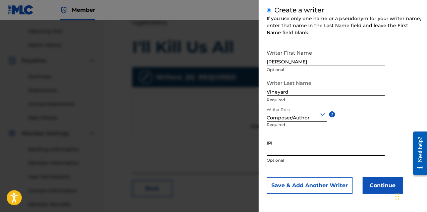
paste input "1241928752"
type input "1241928752"
click at [374, 188] on button "Continue" at bounding box center [383, 185] width 40 height 17
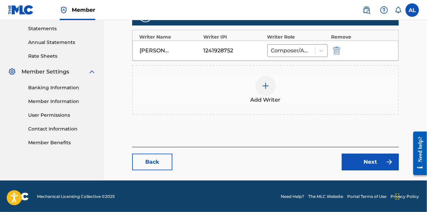
scroll to position [230, 0]
click at [267, 87] on img at bounding box center [266, 86] width 8 height 8
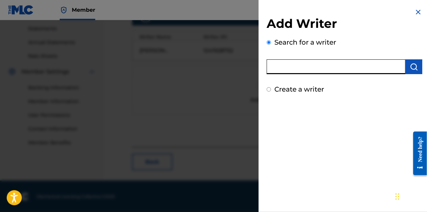
click at [290, 70] on input "text" at bounding box center [336, 66] width 139 height 15
click at [269, 90] on input "Create a writer" at bounding box center [269, 89] width 4 height 4
radio input "false"
radio input "true"
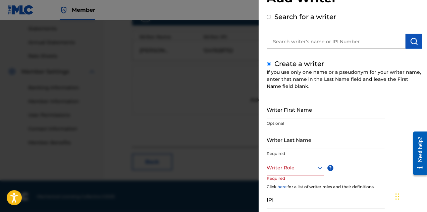
scroll to position [67, 0]
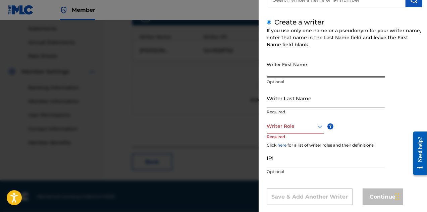
click at [304, 76] on input "Writer First Name" at bounding box center [326, 67] width 118 height 19
drag, startPoint x: 300, startPoint y: 72, endPoint x: 281, endPoint y: 74, distance: 19.6
click at [281, 74] on input "[PERSON_NAME]" at bounding box center [326, 67] width 118 height 19
type input "[PERSON_NAME]"
click at [273, 103] on input "Writer Last Name" at bounding box center [326, 98] width 118 height 19
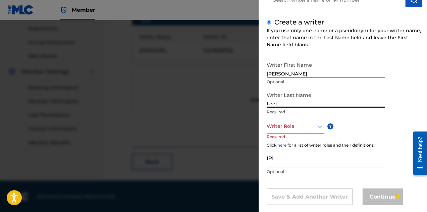
type input "Leet"
click at [286, 129] on div at bounding box center [295, 126] width 57 height 8
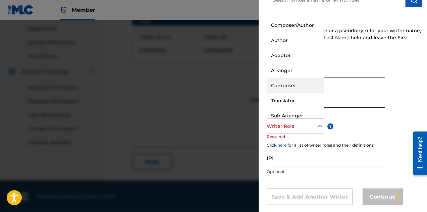
click at [291, 89] on div "Composer" at bounding box center [295, 85] width 57 height 15
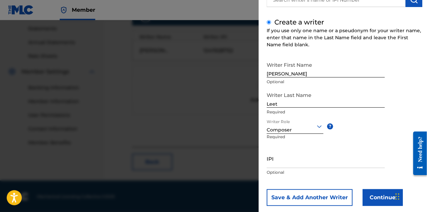
click at [285, 162] on input "IPI" at bounding box center [326, 158] width 118 height 19
paste input "1241909659"
type input "1241909659"
click at [317, 196] on button "Save & Add Another Writer" at bounding box center [310, 197] width 86 height 17
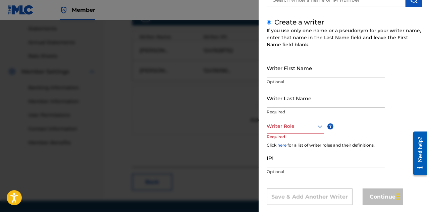
click at [302, 74] on input "Writer First Name" at bounding box center [326, 67] width 118 height 19
type input "[PERSON_NAME]"
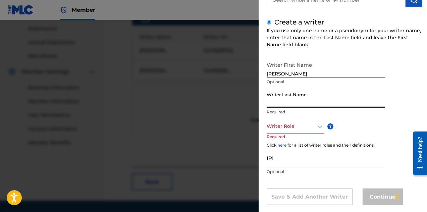
click at [287, 104] on input "Writer Last Name" at bounding box center [326, 98] width 118 height 19
type input "Cook"
click at [288, 126] on div at bounding box center [295, 126] width 57 height 8
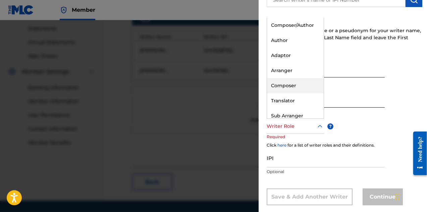
click at [293, 86] on div "Composer" at bounding box center [295, 85] width 57 height 15
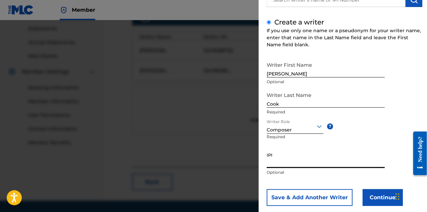
paste input "1241932668"
type input "1241932668"
click at [303, 197] on button "Save & Add Another Writer" at bounding box center [310, 197] width 86 height 17
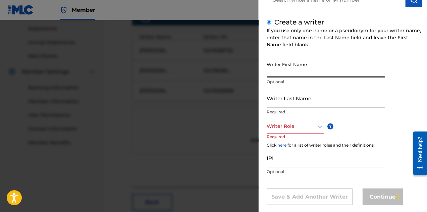
click at [288, 77] on input "Writer First Name" at bounding box center [326, 67] width 118 height 19
drag, startPoint x: 304, startPoint y: 72, endPoint x: 281, endPoint y: 73, distance: 23.8
click at [281, 73] on input "[PERSON_NAME]" at bounding box center [326, 67] width 118 height 19
type input "[PERSON_NAME]"
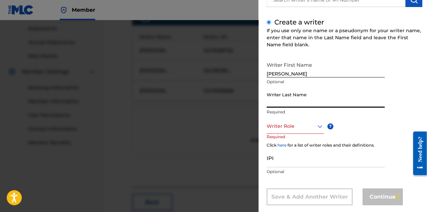
click at [283, 106] on input "Writer Last Name" at bounding box center [326, 98] width 118 height 19
type input "[PERSON_NAME]"
click at [317, 129] on icon at bounding box center [320, 127] width 8 height 8
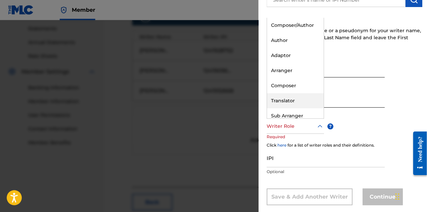
scroll to position [20, 0]
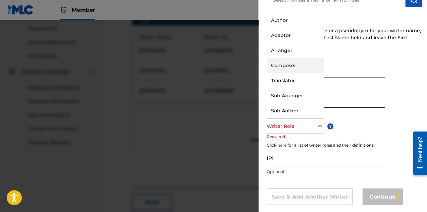
click at [303, 63] on div "Composer" at bounding box center [295, 65] width 57 height 15
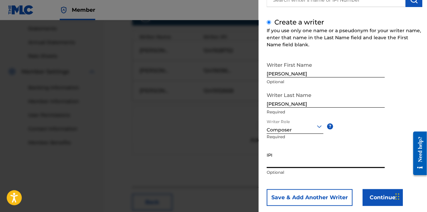
paste input "1241859546"
type input "1241859546"
click at [314, 201] on button "Save & Add Another Writer" at bounding box center [310, 197] width 86 height 17
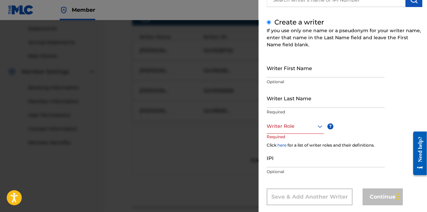
click at [278, 74] on input "Writer First Name" at bounding box center [326, 67] width 118 height 19
type input "[PERSON_NAME]"
click at [296, 106] on input "Writer Last Name" at bounding box center [326, 98] width 118 height 19
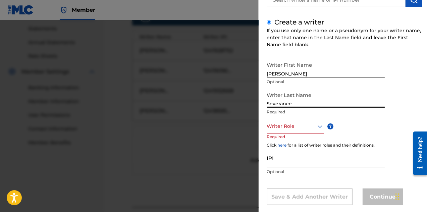
type input "Severance"
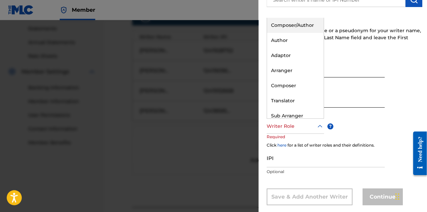
click at [295, 126] on div at bounding box center [295, 126] width 57 height 8
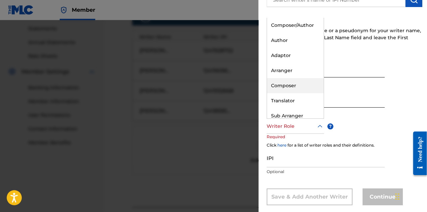
click at [297, 83] on div "Composer" at bounding box center [295, 85] width 57 height 15
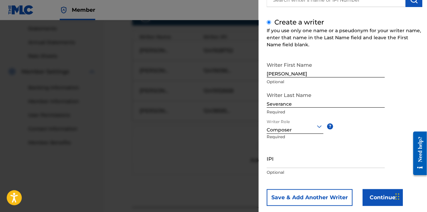
scroll to position [79, 0]
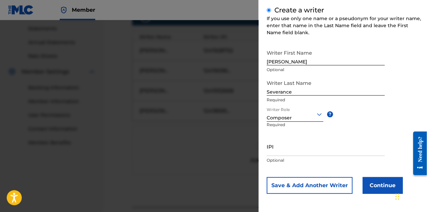
click at [367, 185] on button "Continue" at bounding box center [383, 185] width 40 height 17
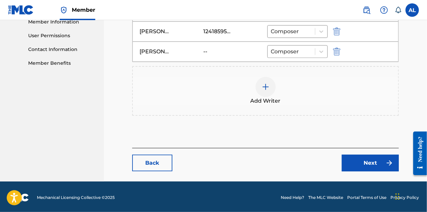
scroll to position [310, 0]
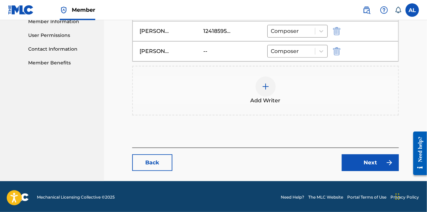
click at [350, 159] on link "Next" at bounding box center [370, 162] width 57 height 17
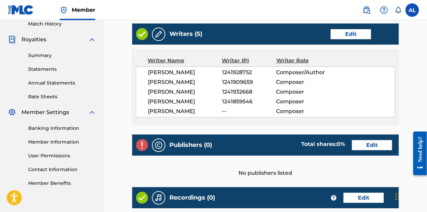
scroll to position [201, 0]
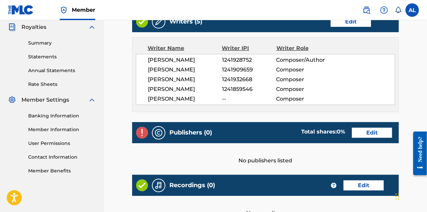
click at [364, 133] on link "Edit" at bounding box center [372, 133] width 40 height 10
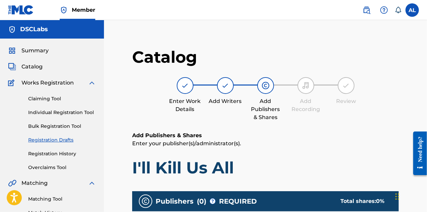
scroll to position [101, 0]
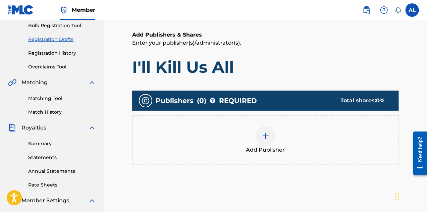
click at [268, 136] on img at bounding box center [266, 136] width 8 height 8
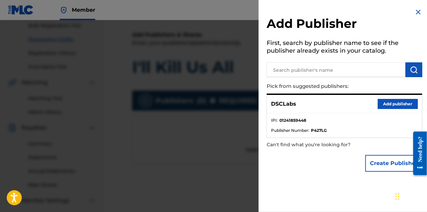
click at [307, 117] on ul "IPI : 01241859448 Publisher Number : P427LG" at bounding box center [344, 125] width 155 height 24
click at [387, 104] on button "Add publisher" at bounding box center [398, 104] width 40 height 10
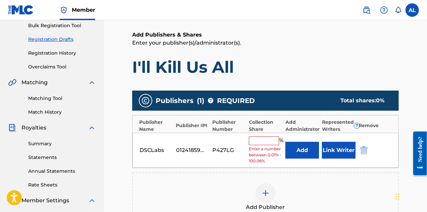
click at [275, 142] on input "text" at bounding box center [264, 141] width 30 height 9
type input "50"
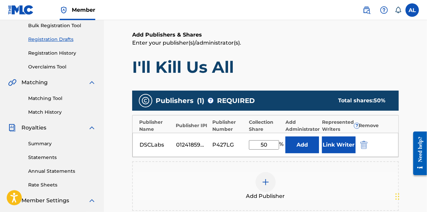
click at [342, 147] on button "Link Writer" at bounding box center [339, 145] width 34 height 17
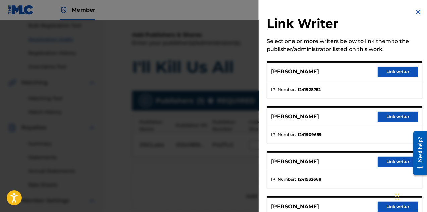
click at [389, 76] on button "Link writer" at bounding box center [398, 72] width 40 height 10
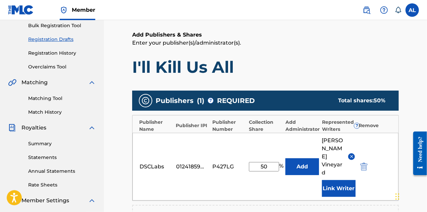
click at [333, 181] on button "Link Writer" at bounding box center [339, 188] width 34 height 17
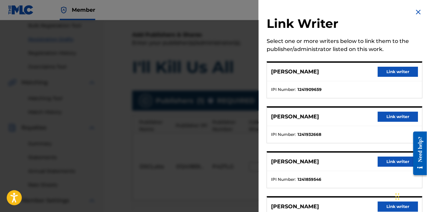
click at [390, 114] on button "Link writer" at bounding box center [398, 117] width 40 height 10
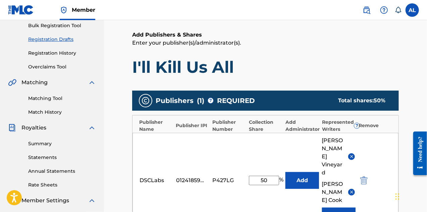
click at [331, 208] on button "Link Writer" at bounding box center [339, 216] width 34 height 17
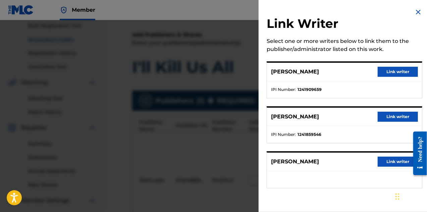
click at [385, 114] on button "Link writer" at bounding box center [398, 117] width 40 height 10
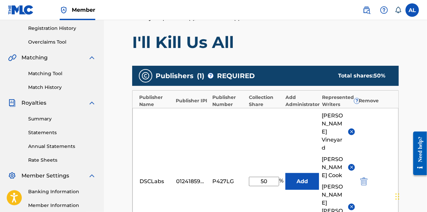
scroll to position [201, 0]
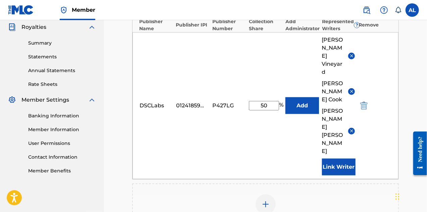
click at [341, 159] on button "Link Writer" at bounding box center [339, 167] width 34 height 17
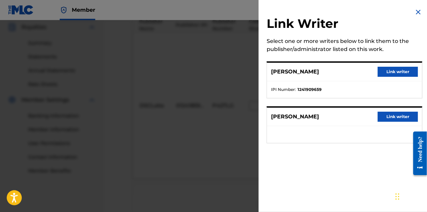
click at [396, 76] on button "Link writer" at bounding box center [398, 72] width 40 height 10
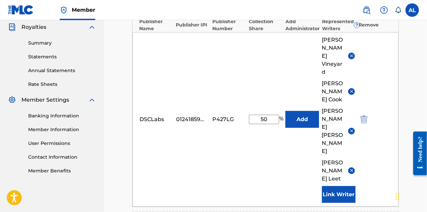
click at [345, 186] on button "Link Writer" at bounding box center [339, 194] width 34 height 17
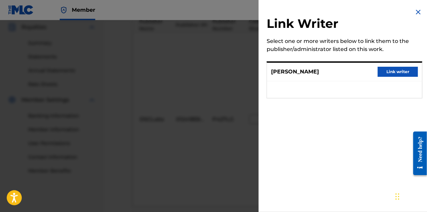
click at [395, 76] on button "Link writer" at bounding box center [398, 72] width 40 height 10
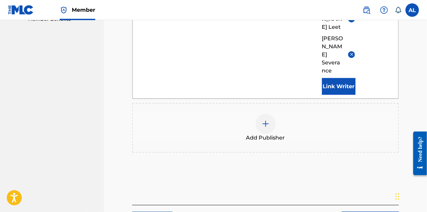
scroll to position [355, 0]
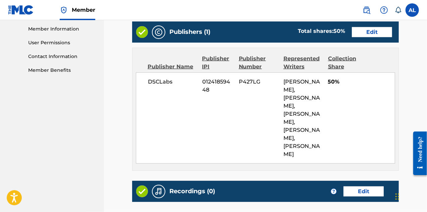
scroll to position [369, 0]
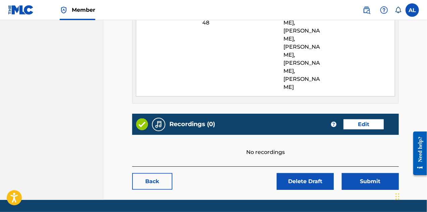
click at [359, 120] on link "Edit" at bounding box center [364, 125] width 40 height 10
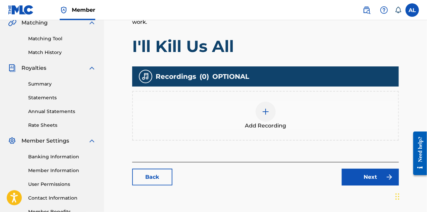
scroll to position [168, 0]
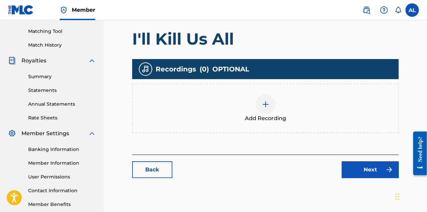
click at [273, 104] on div at bounding box center [266, 104] width 20 height 20
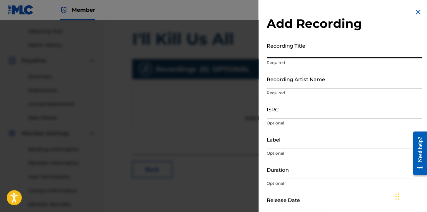
click at [295, 55] on input "Recording Title" at bounding box center [345, 48] width 156 height 19
type input "I'll Kill Us All"
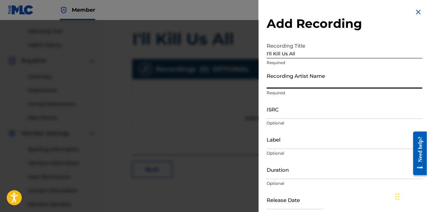
click at [297, 83] on input "Recording Artist Name" at bounding box center [345, 78] width 156 height 19
type input "Dashing Skull Club"
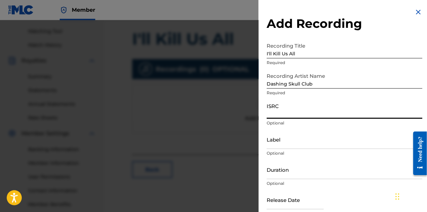
click at [299, 109] on input "ISRC" at bounding box center [345, 109] width 156 height 19
paste input "USHM92420141"
type input "USHM92420141"
click at [277, 145] on input "Label" at bounding box center [345, 139] width 156 height 19
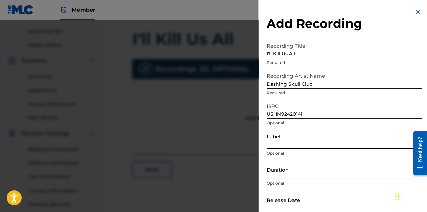
type input "Harmony Koruption Records"
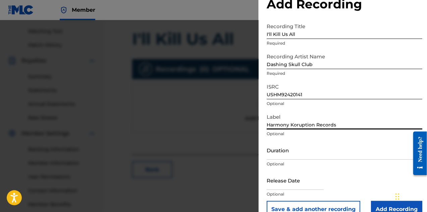
scroll to position [33, 0]
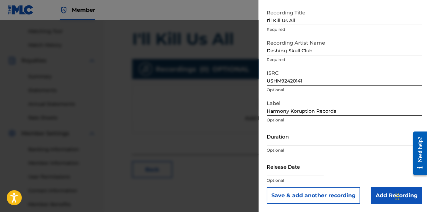
click at [373, 198] on input "Add Recording" at bounding box center [396, 195] width 51 height 17
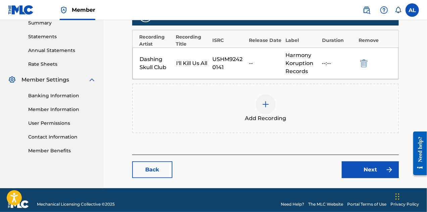
scroll to position [230, 0]
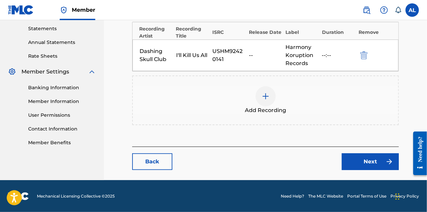
click at [352, 163] on link "Next" at bounding box center [370, 161] width 57 height 17
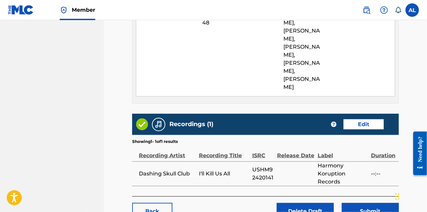
scroll to position [402, 0]
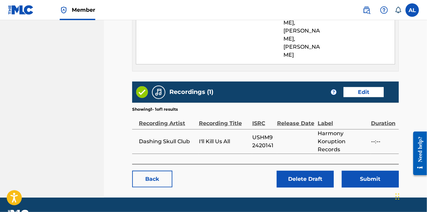
click at [365, 171] on button "Submit" at bounding box center [370, 179] width 57 height 17
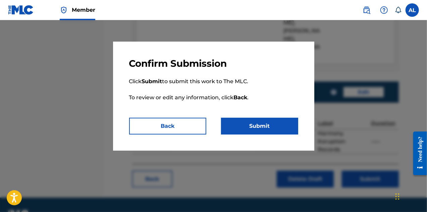
click at [277, 123] on button "Submit" at bounding box center [259, 126] width 77 height 17
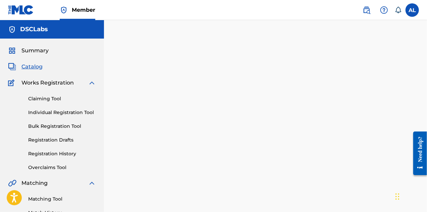
click at [64, 152] on link "Registration History" at bounding box center [62, 153] width 68 height 7
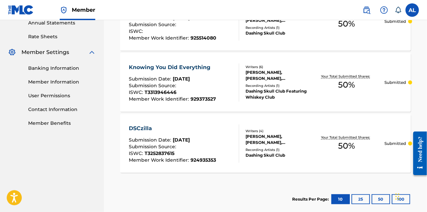
scroll to position [269, 0]
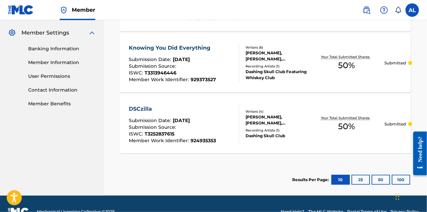
click at [206, 120] on div "Submission Date : [DATE]" at bounding box center [172, 121] width 87 height 7
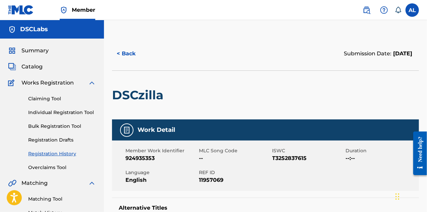
click at [135, 57] on button "< Back" at bounding box center [132, 53] width 40 height 17
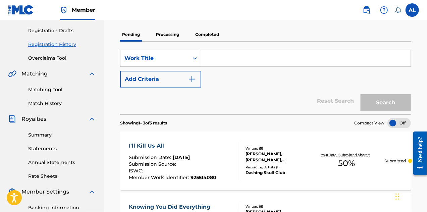
scroll to position [99, 0]
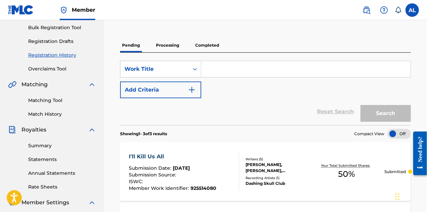
click at [174, 44] on p "Processing" at bounding box center [167, 45] width 27 height 14
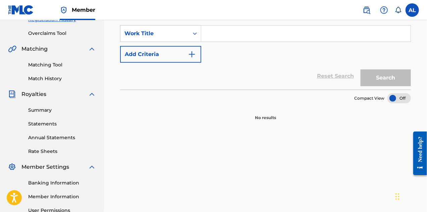
scroll to position [34, 0]
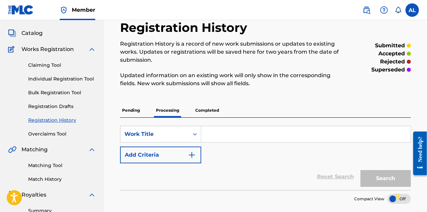
click at [135, 108] on p "Pending" at bounding box center [131, 110] width 22 height 14
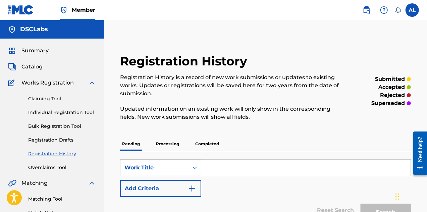
click at [214, 145] on p "Completed" at bounding box center [207, 144] width 28 height 14
click at [137, 146] on p "Pending" at bounding box center [131, 144] width 22 height 14
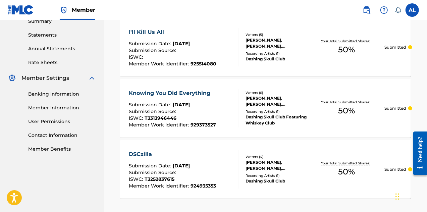
scroll to position [217, 0]
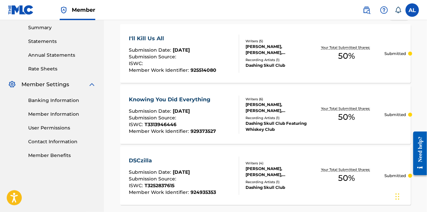
click at [73, 102] on link "Banking Information" at bounding box center [62, 100] width 68 height 7
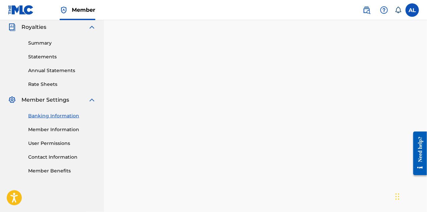
scroll to position [134, 0]
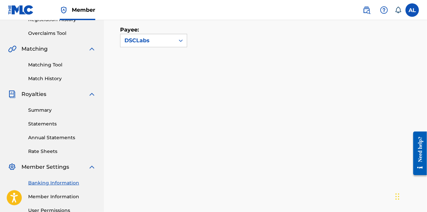
click at [52, 151] on link "Rate Sheets" at bounding box center [62, 151] width 68 height 7
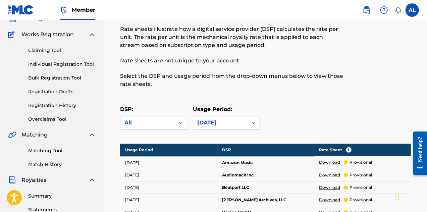
scroll to position [34, 0]
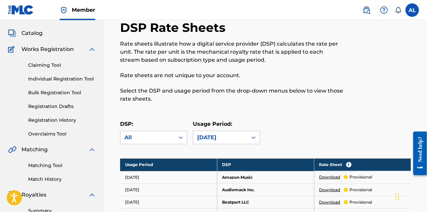
click at [58, 68] on link "Claiming Tool" at bounding box center [62, 65] width 68 height 7
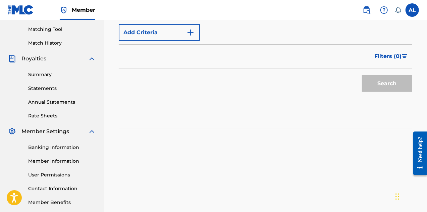
scroll to position [67, 0]
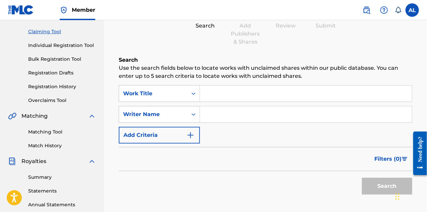
click at [69, 76] on link "Registration Drafts" at bounding box center [62, 72] width 68 height 7
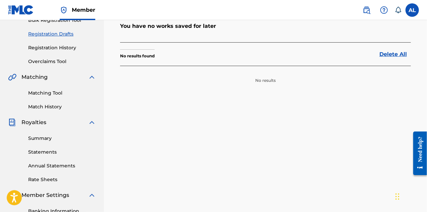
scroll to position [34, 0]
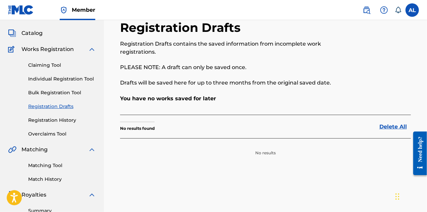
click at [64, 121] on link "Registration History" at bounding box center [62, 120] width 68 height 7
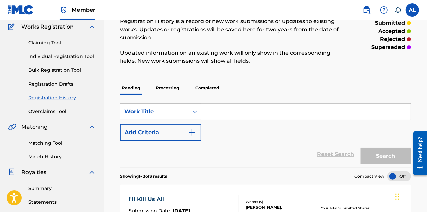
scroll to position [67, 0]
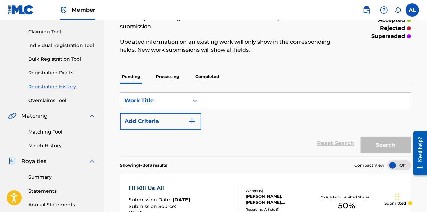
click at [158, 75] on p "Processing" at bounding box center [167, 77] width 27 height 14
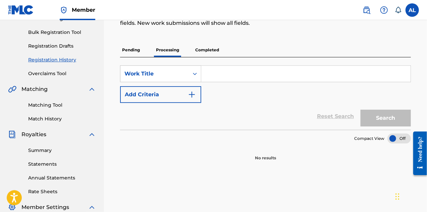
scroll to position [101, 0]
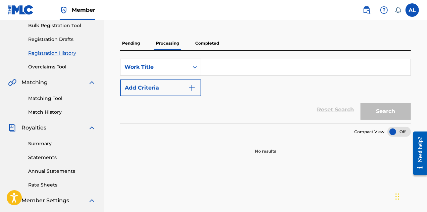
click at [216, 45] on p "Completed" at bounding box center [207, 43] width 28 height 14
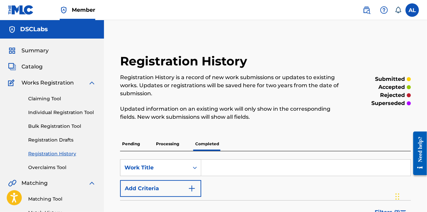
click at [162, 143] on p "Processing" at bounding box center [167, 144] width 27 height 14
click at [139, 145] on p "Pending" at bounding box center [131, 144] width 22 height 14
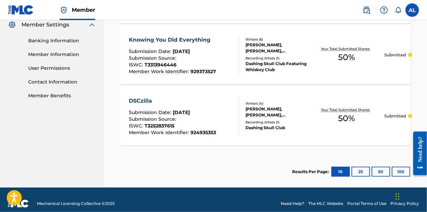
scroll to position [284, 0]
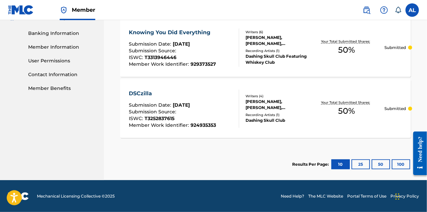
click at [302, 111] on div "Writers ( 4 ) [PERSON_NAME], [PERSON_NAME], [PERSON_NAME], [PERSON_NAME] Record…" at bounding box center [273, 109] width 69 height 30
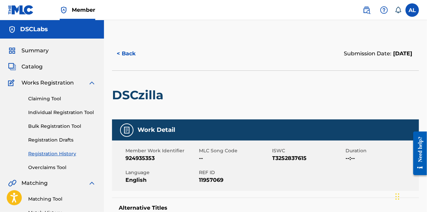
click at [413, 12] on label at bounding box center [412, 9] width 13 height 13
click at [413, 10] on input "AL [PERSON_NAME] [EMAIL_ADDRESS][DOMAIN_NAME] Notification Preferences Profile …" at bounding box center [413, 10] width 0 height 0
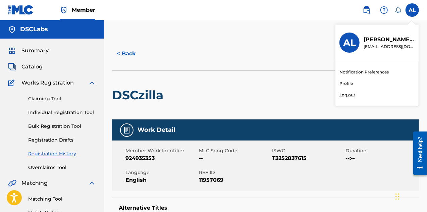
click at [344, 85] on link "Profile" at bounding box center [346, 84] width 13 height 6
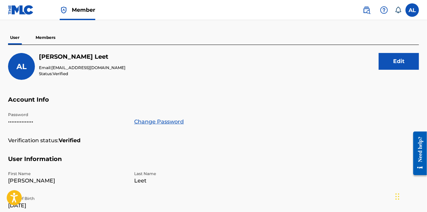
scroll to position [67, 0]
